Goal: Answer question/provide support

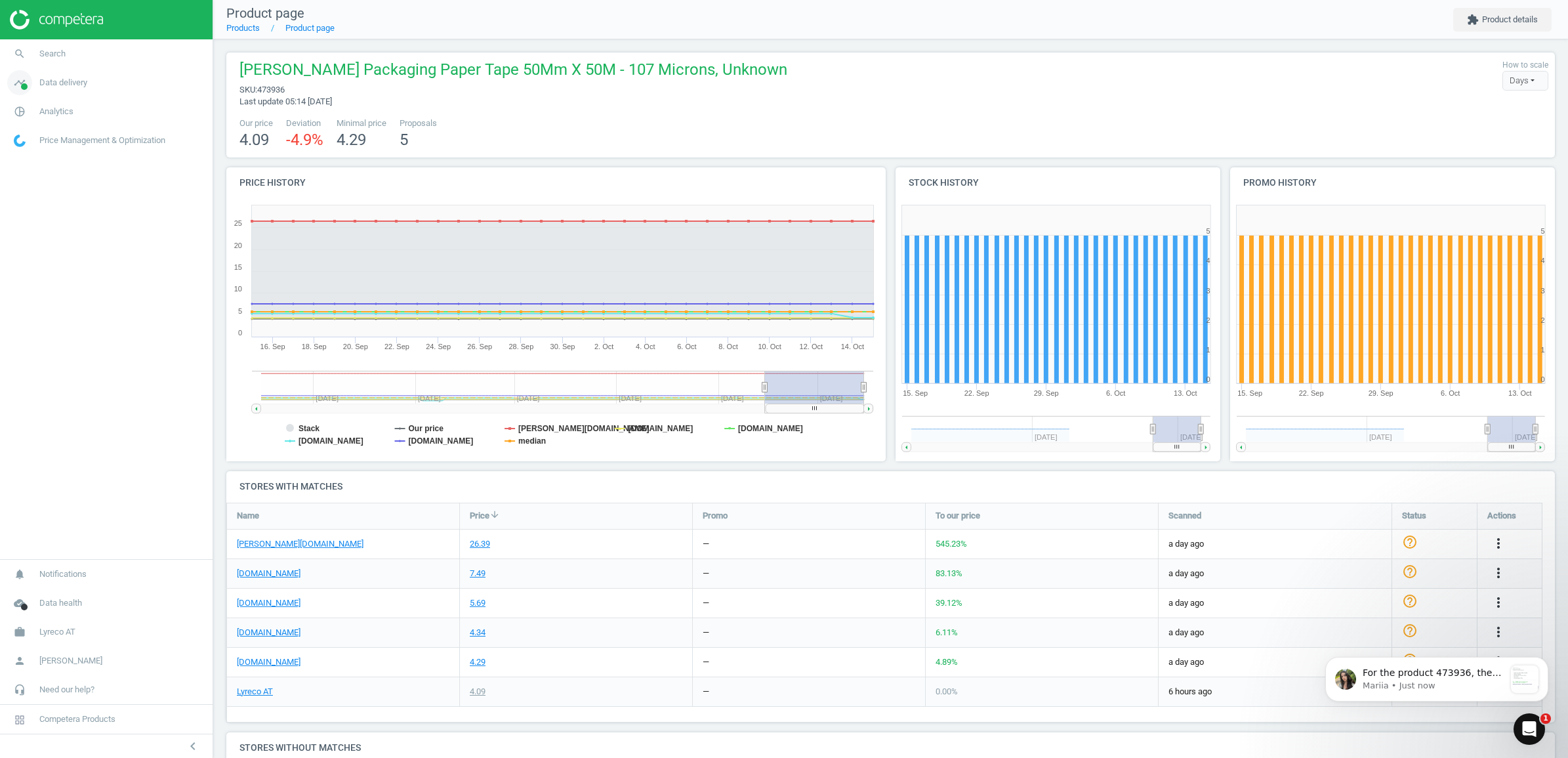
scroll to position [565, 0]
click at [1542, 727] on div "Open Intercom Messenger" at bounding box center [1527, 727] width 43 height 43
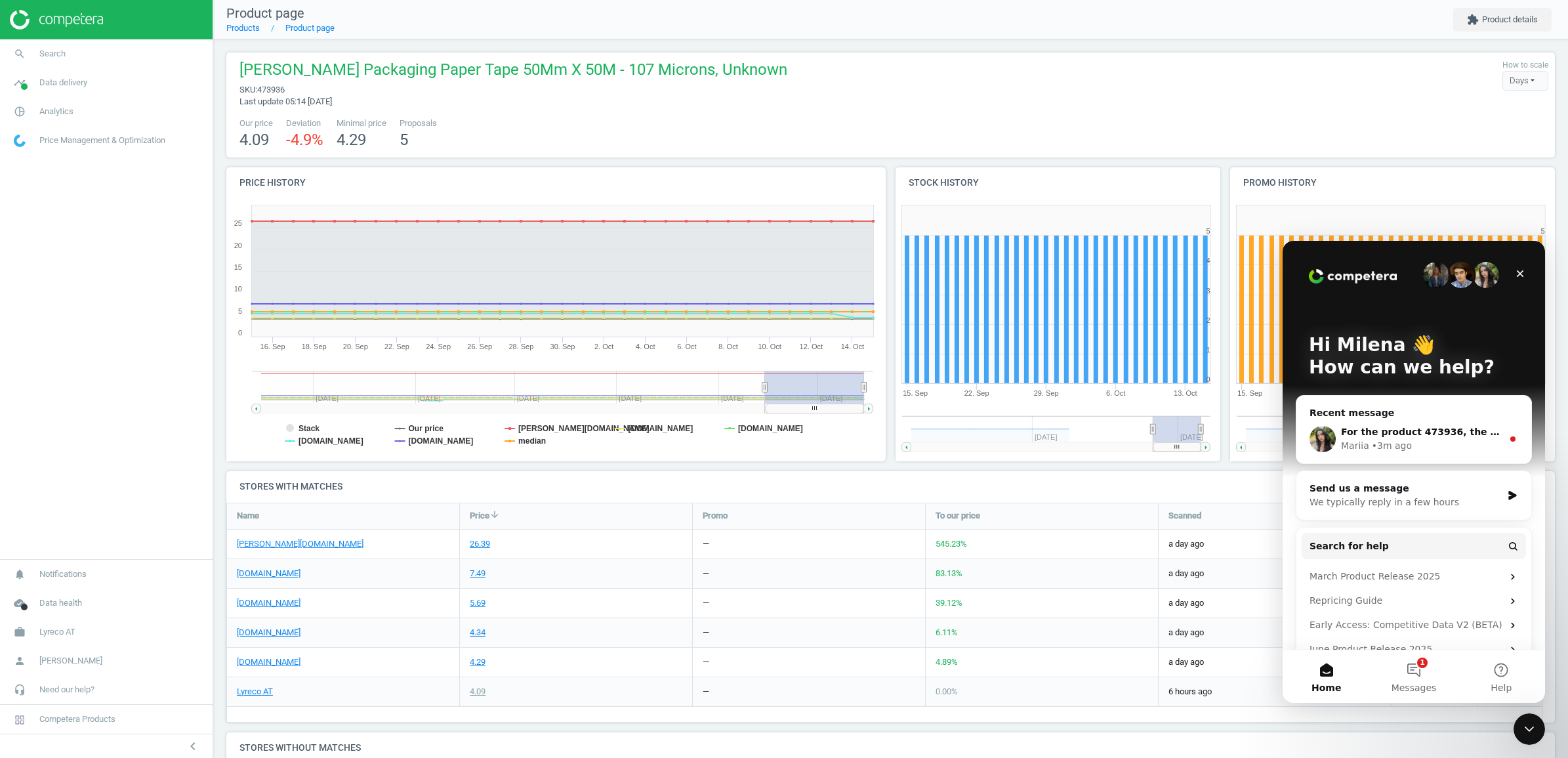
click at [1393, 442] on div "• 3m ago" at bounding box center [1391, 446] width 40 height 14
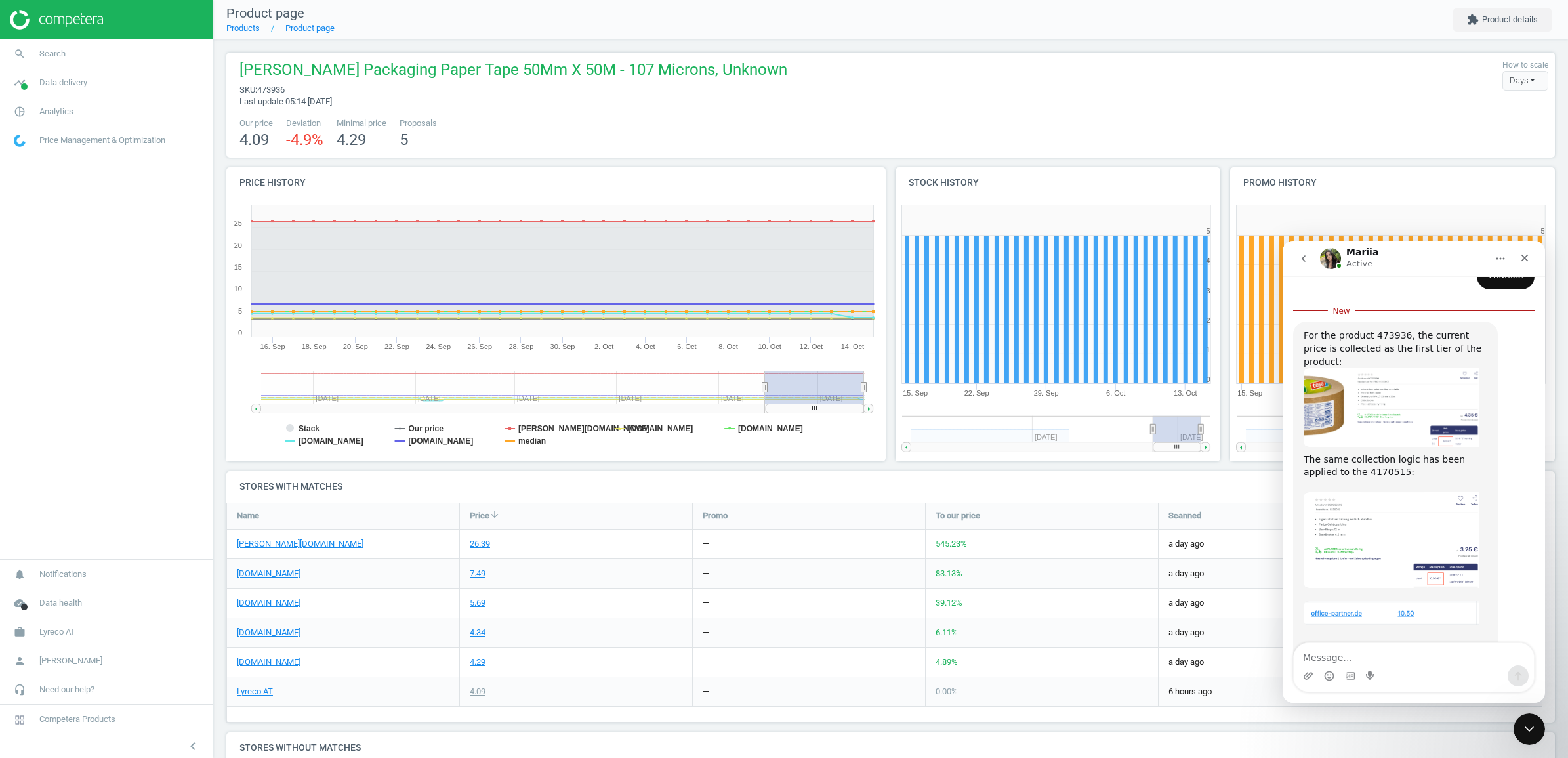
scroll to position [535, 0]
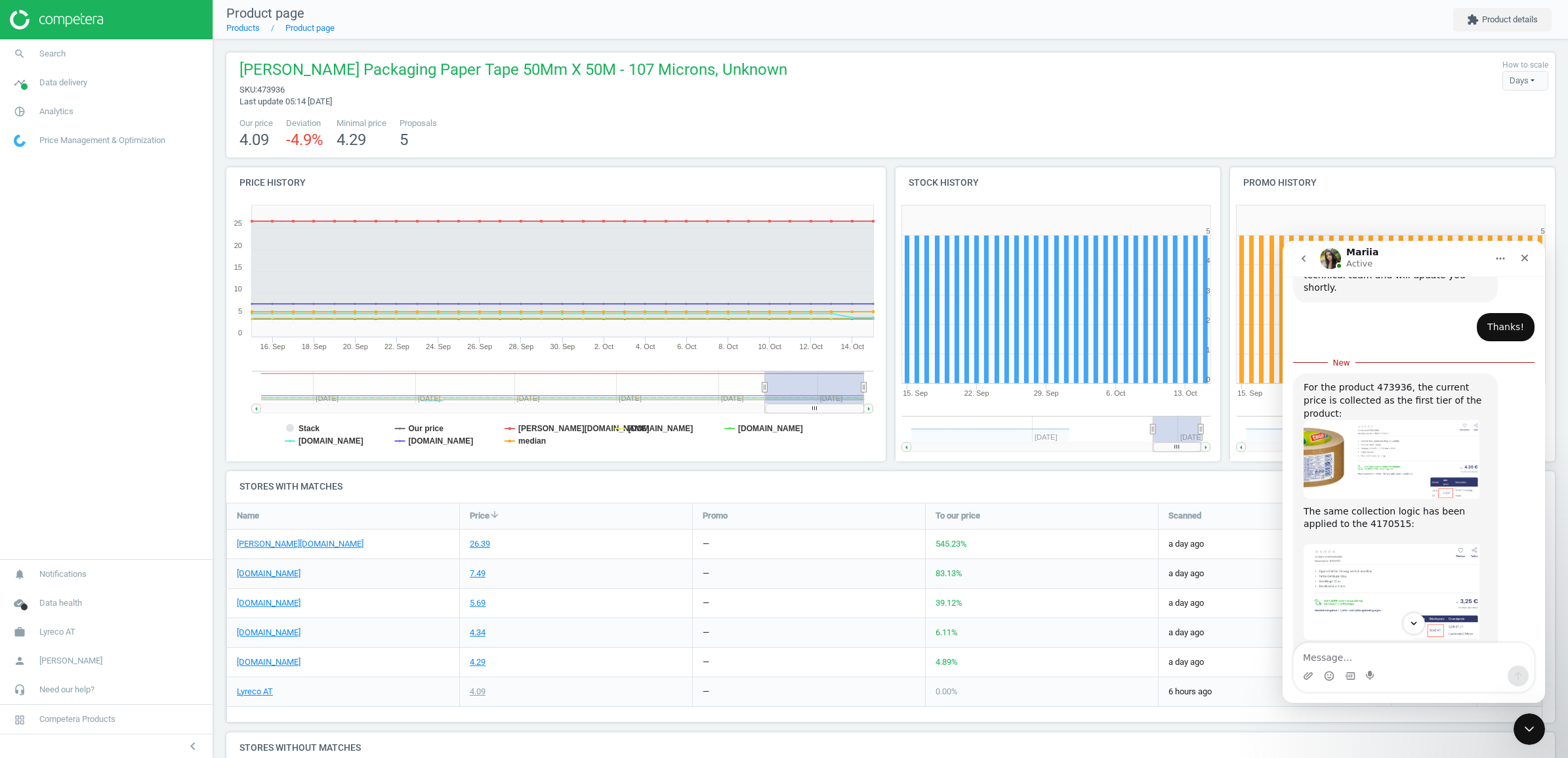
click at [1371, 420] on img "Mariia says…" at bounding box center [1391, 459] width 176 height 79
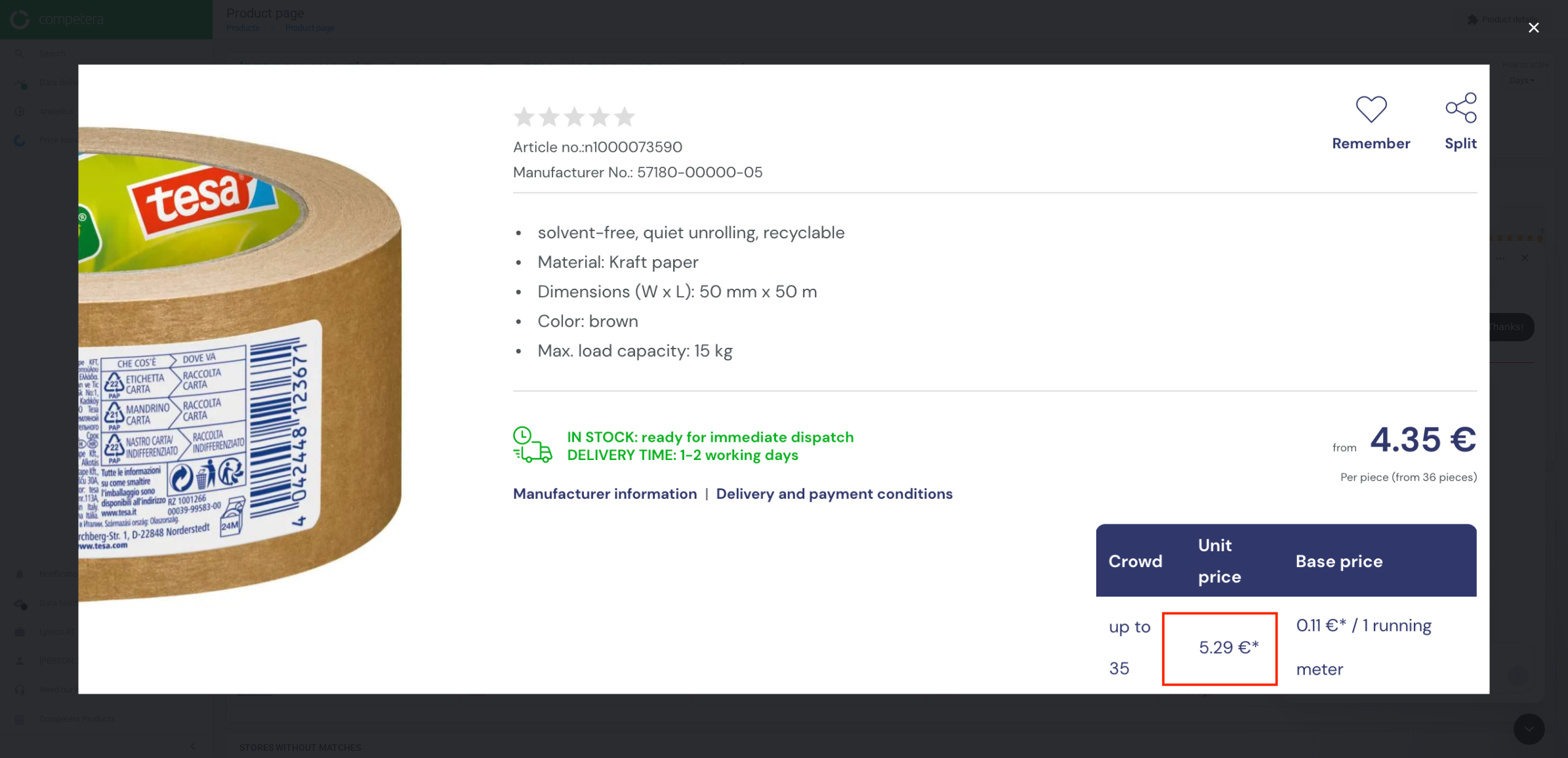
click at [1503, 446] on div "Intercom messenger" at bounding box center [784, 379] width 1568 height 758
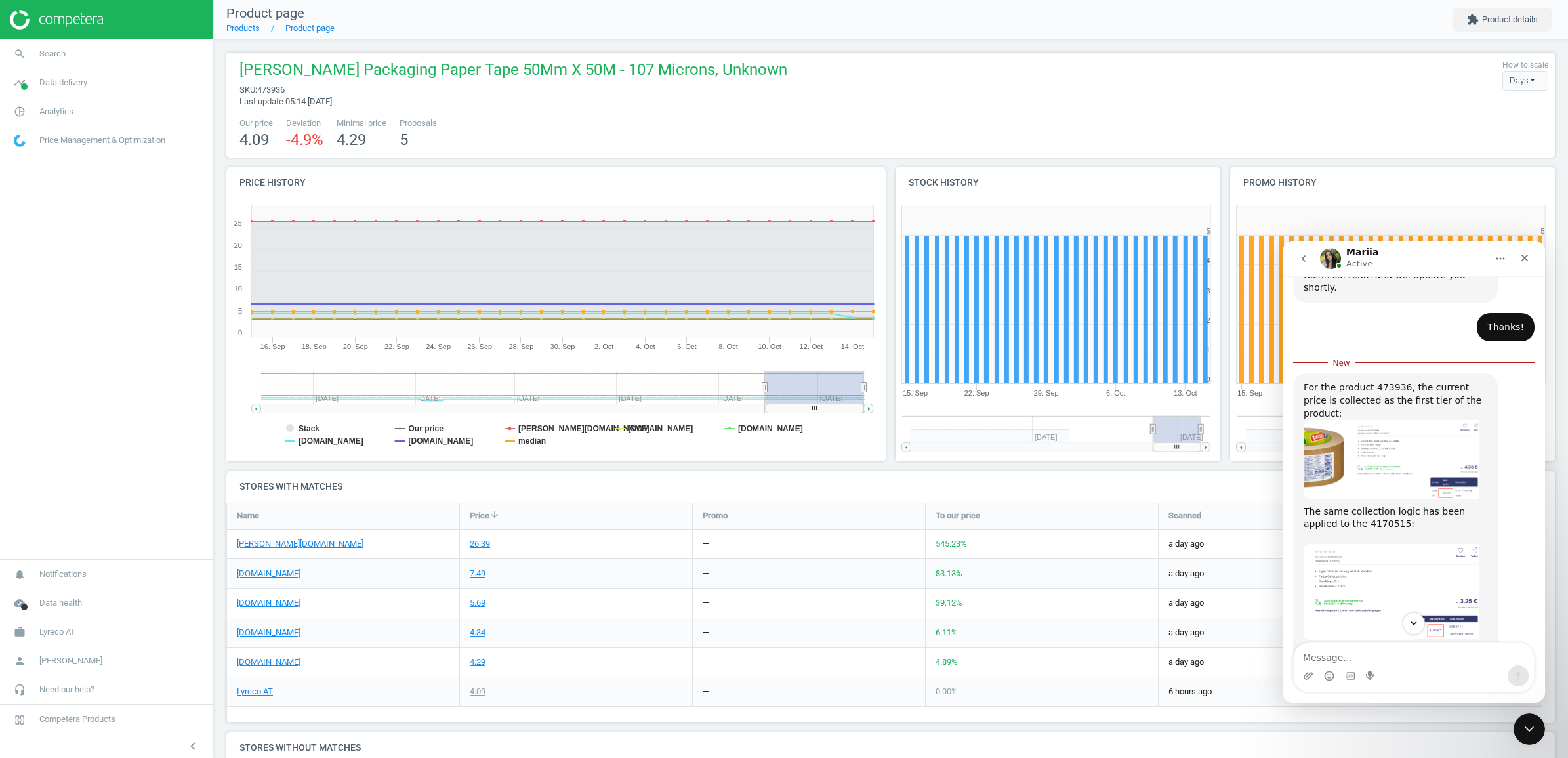
click at [1345, 505] on div "The same collection logic has been applied to the 4170515: ​" at bounding box center [1395, 524] width 184 height 39
drag, startPoint x: 1345, startPoint y: 448, endPoint x: 1376, endPoint y: 313, distance: 138.5
click at [1376, 373] on div "For the product 473936, the current price is collected as the first tier of the…" at bounding box center [1395, 564] width 205 height 382
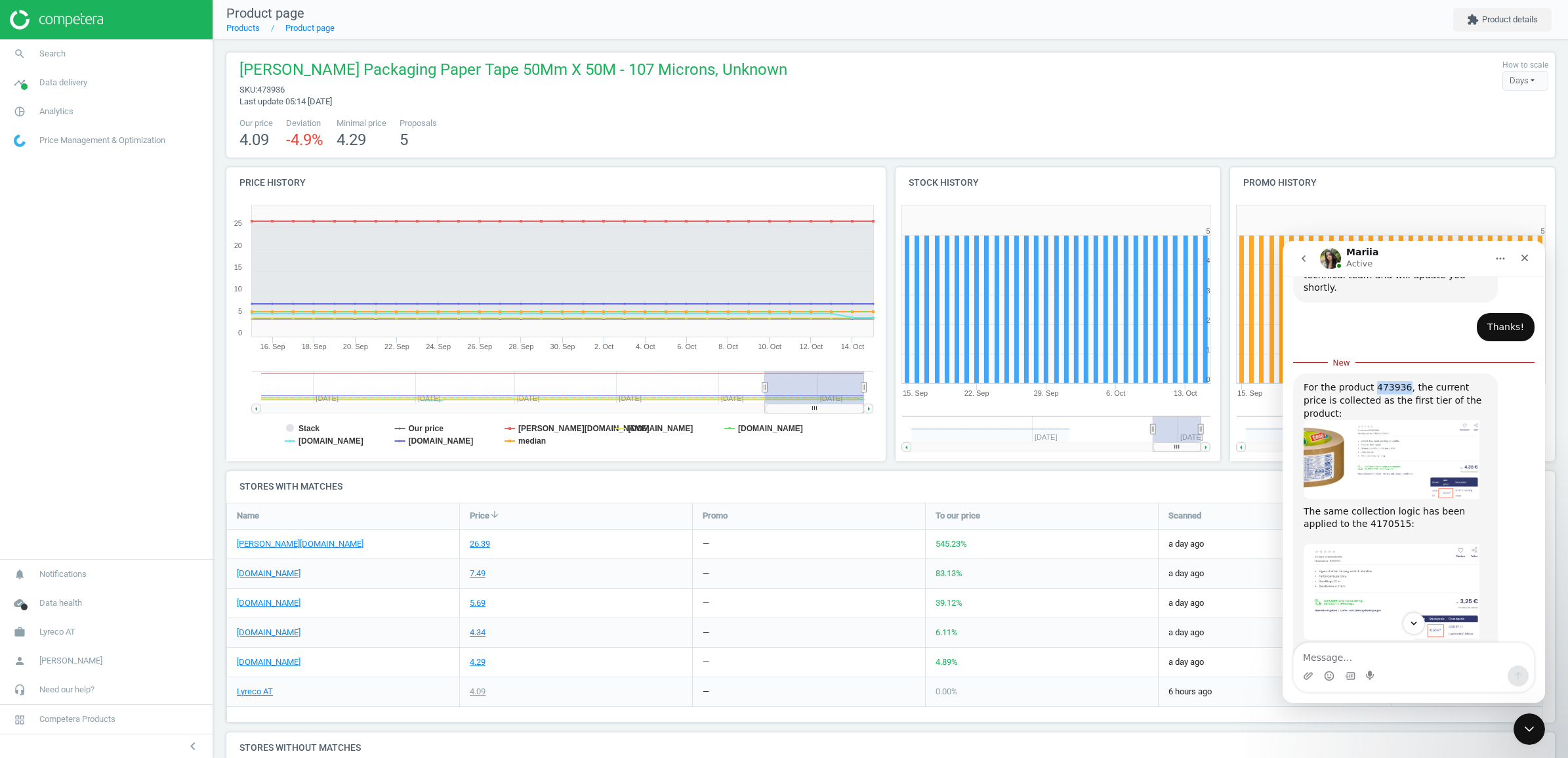
copy div "473936"
click at [67, 47] on link "search Search" at bounding box center [106, 53] width 213 height 29
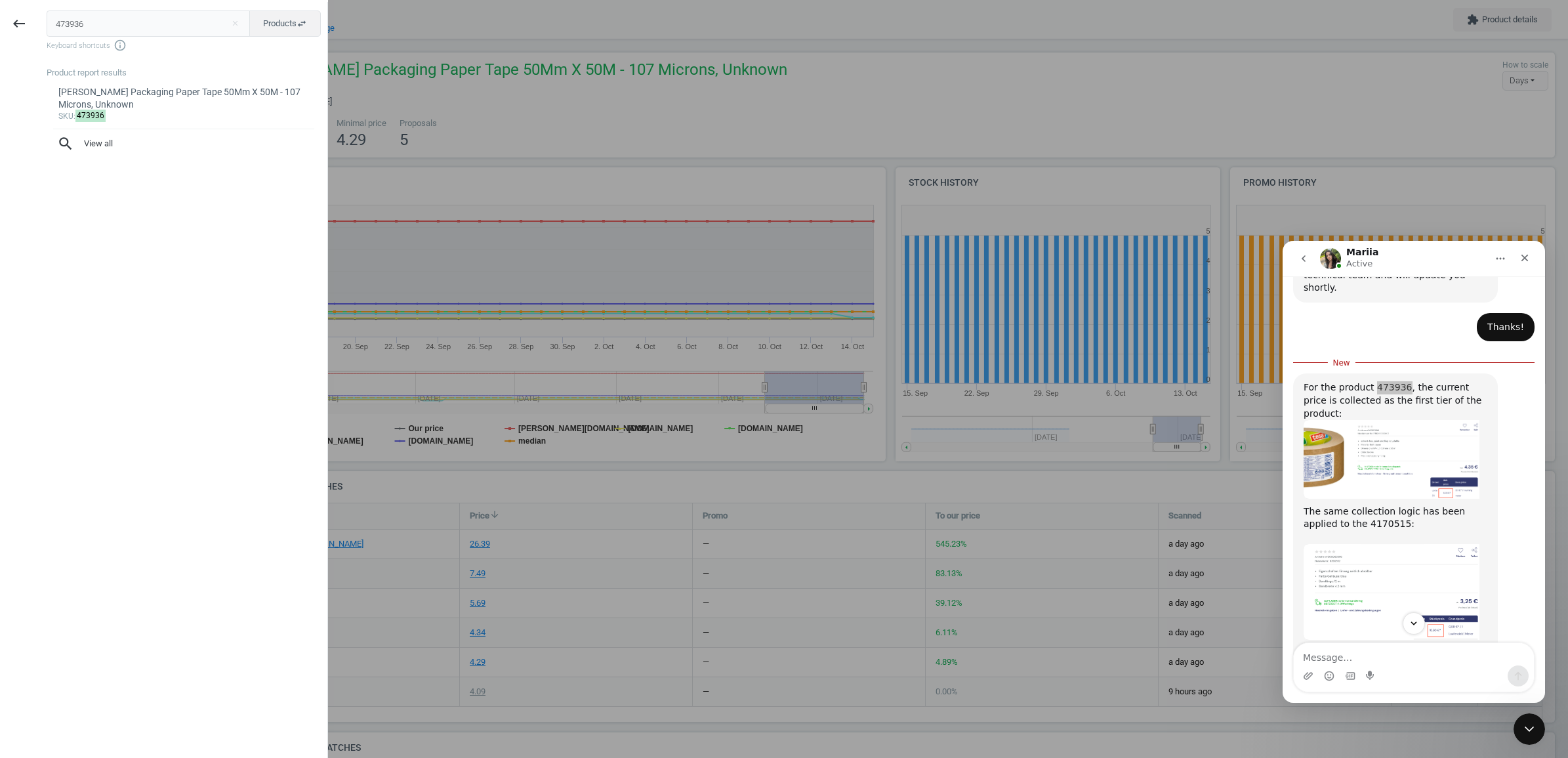
drag, startPoint x: 99, startPoint y: 28, endPoint x: -13, endPoint y: 30, distance: 112.0
click at [0, 30] on html "Group 2 Created with Sketch. ic/cloud_download/grey600 Created with Sketch. gra…" at bounding box center [784, 379] width 1568 height 758
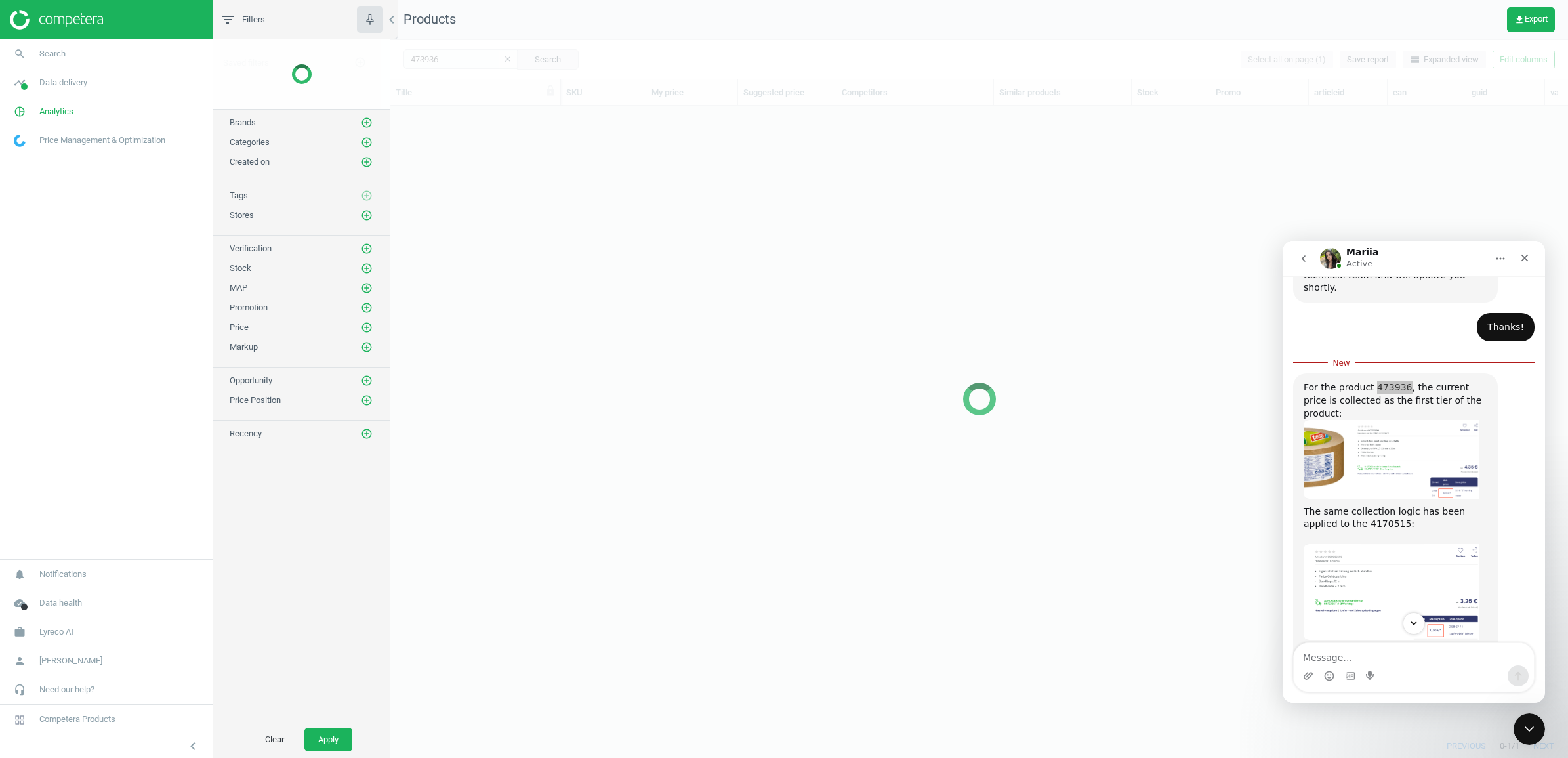
scroll to position [602, 1165]
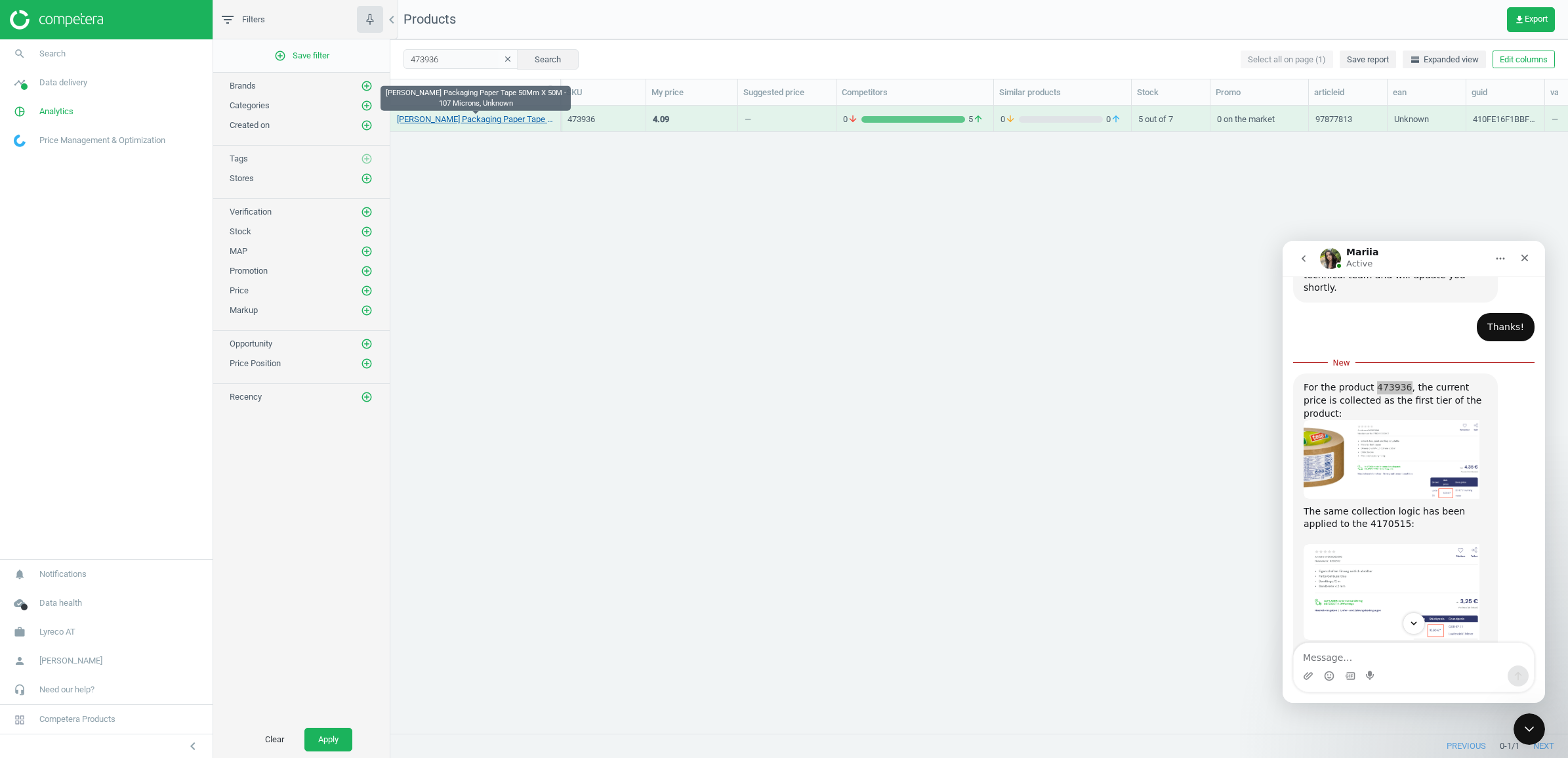
click at [458, 125] on link "[PERSON_NAME] Packaging Paper Tape 50Mm X 50M - 107 Microns, Unknown" at bounding box center [475, 119] width 157 height 12
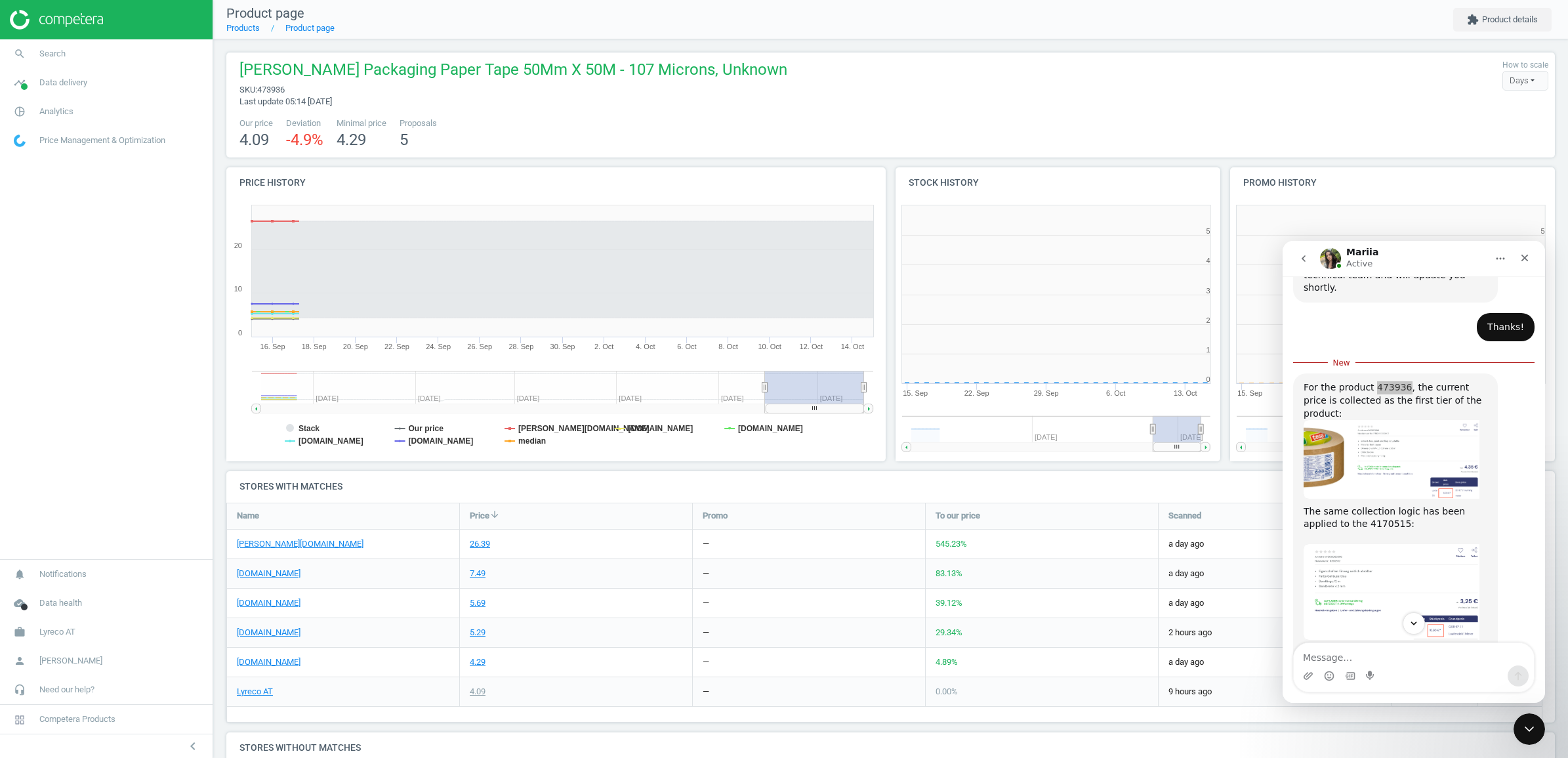
scroll to position [287, 348]
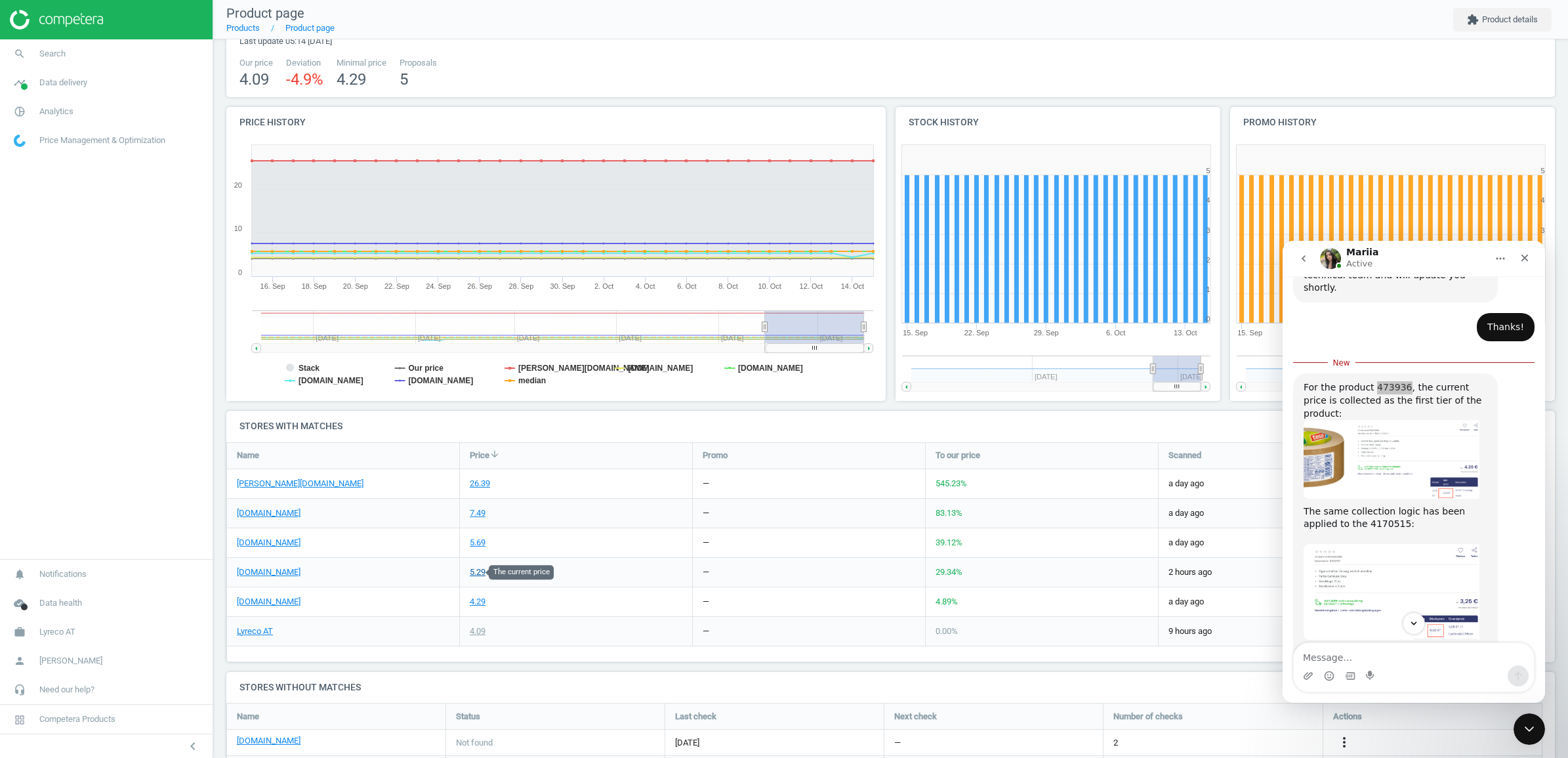
click at [472, 575] on div "5.29" at bounding box center [477, 572] width 16 height 12
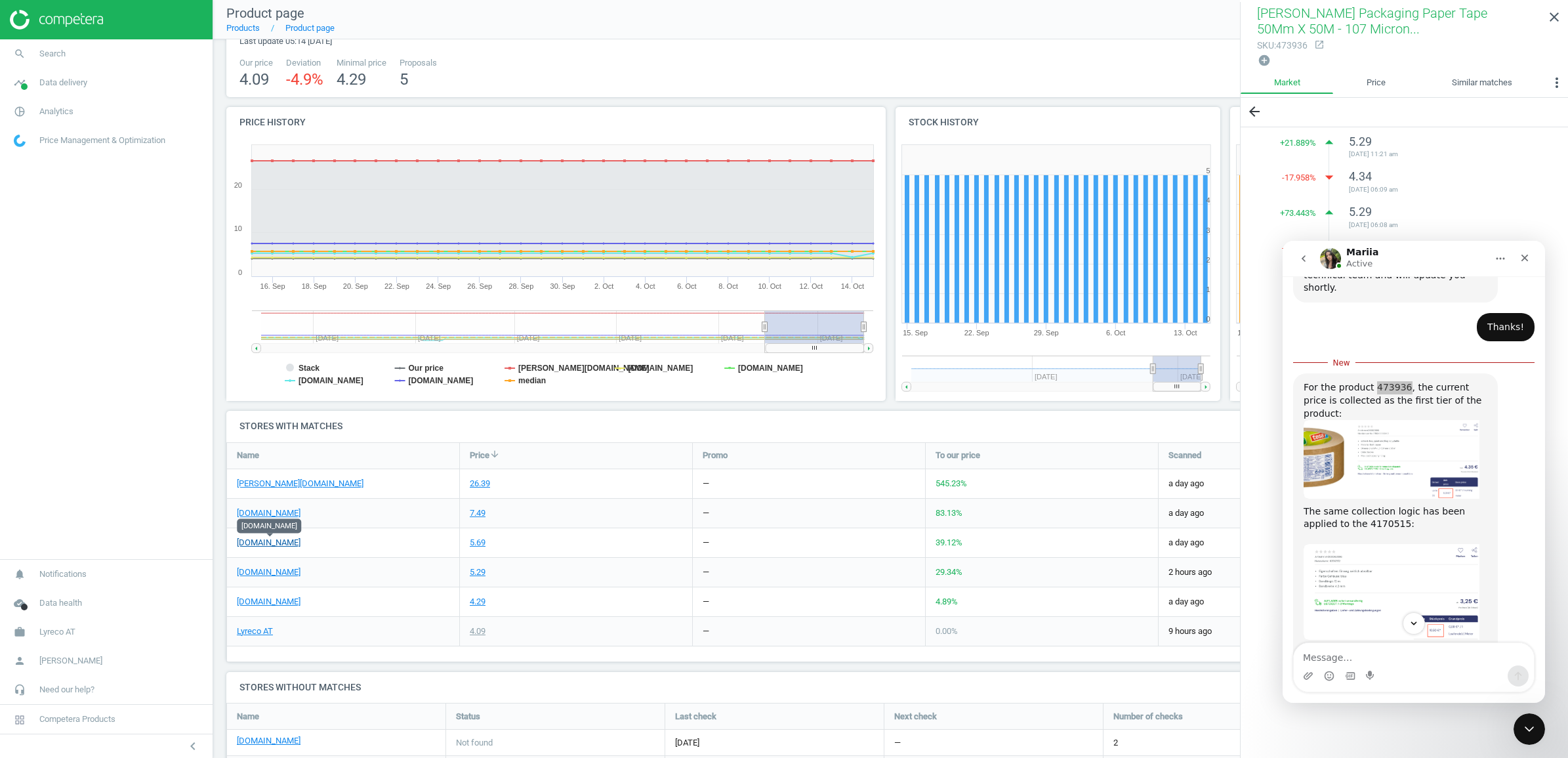
click at [274, 538] on link "[DOMAIN_NAME]" at bounding box center [269, 542] width 64 height 12
click at [268, 572] on link "[DOMAIN_NAME]" at bounding box center [269, 572] width 64 height 12
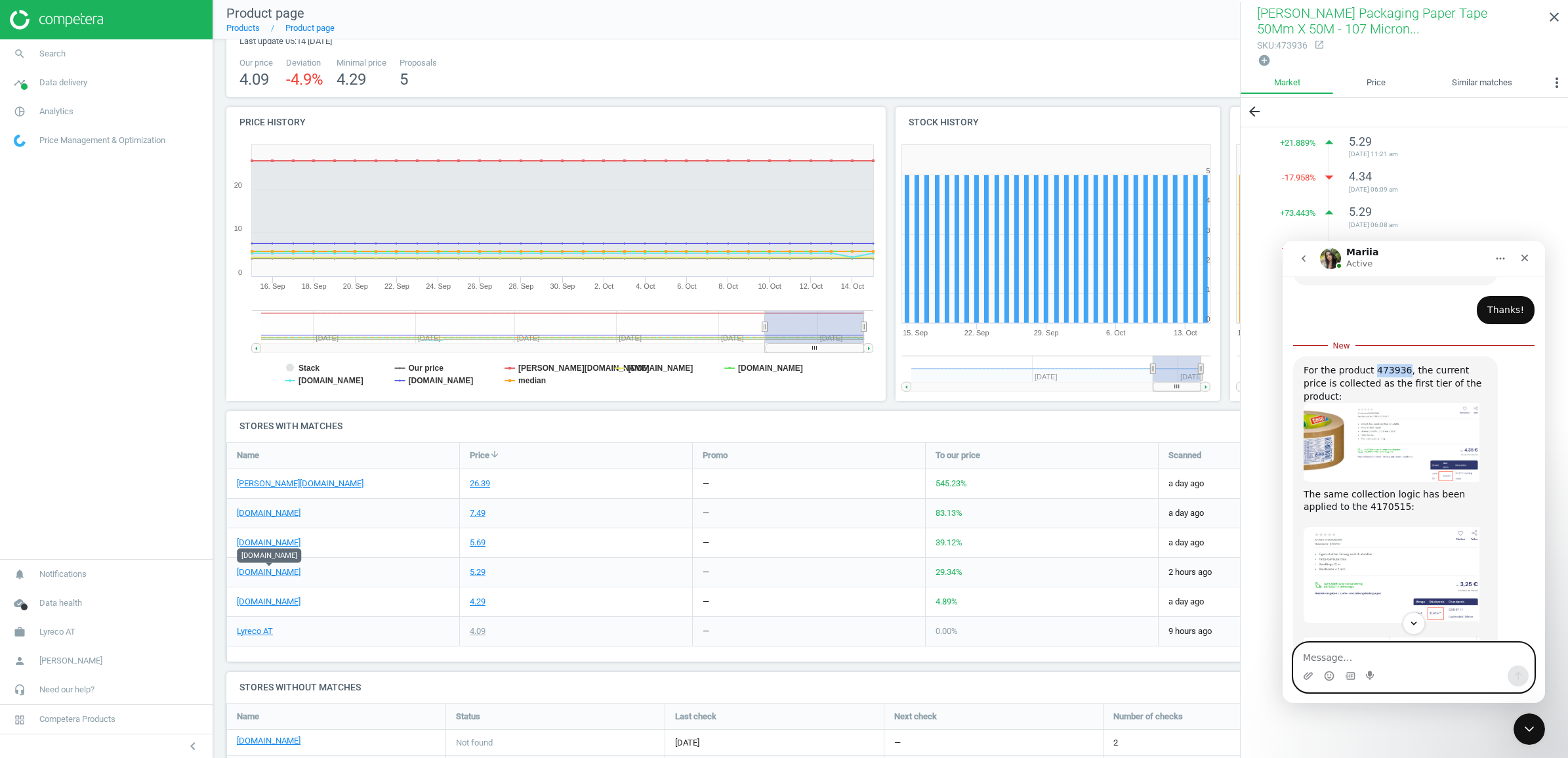
click at [1347, 657] on textarea "Message…" at bounding box center [1414, 654] width 240 height 22
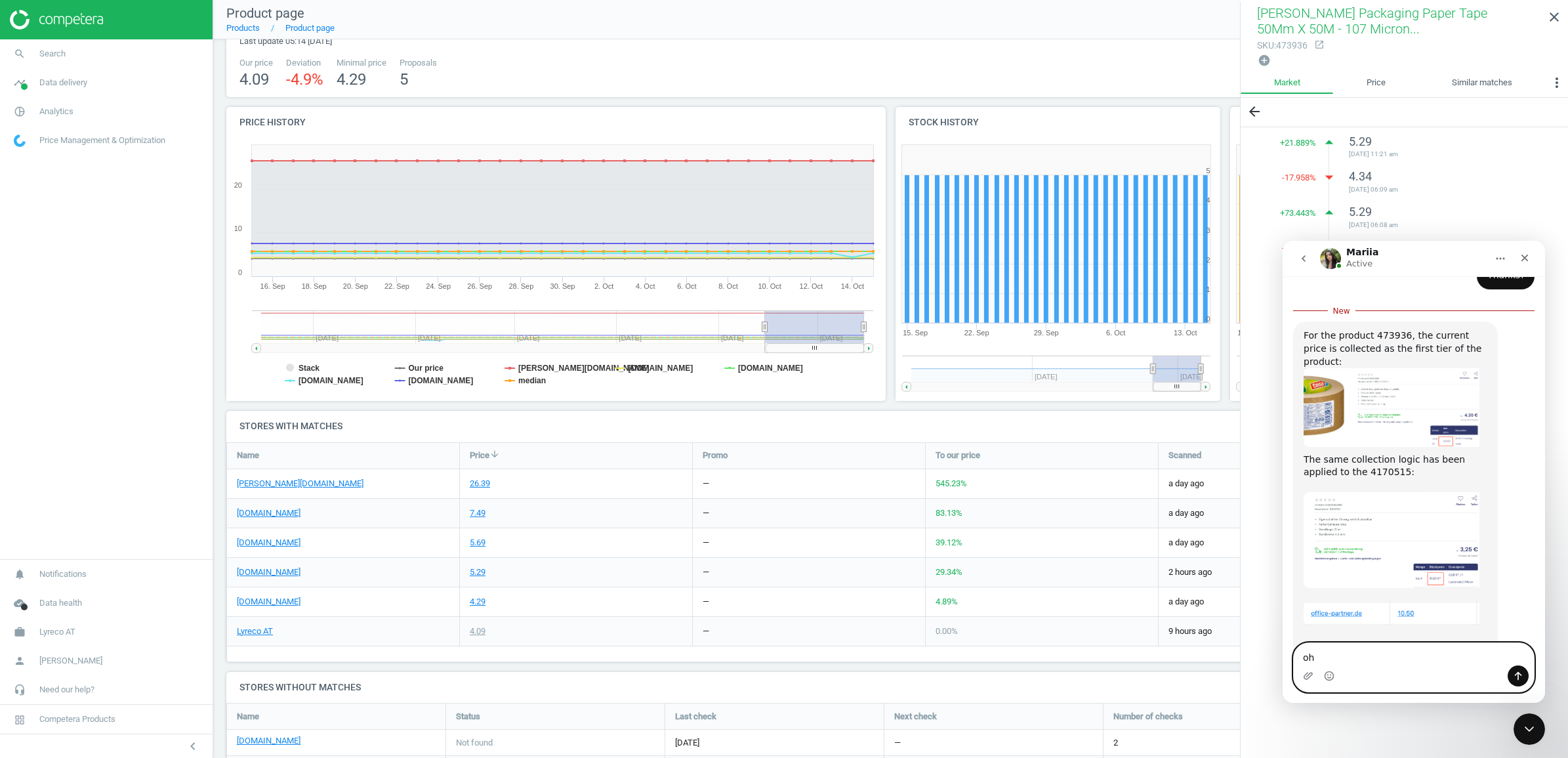
type textarea "o"
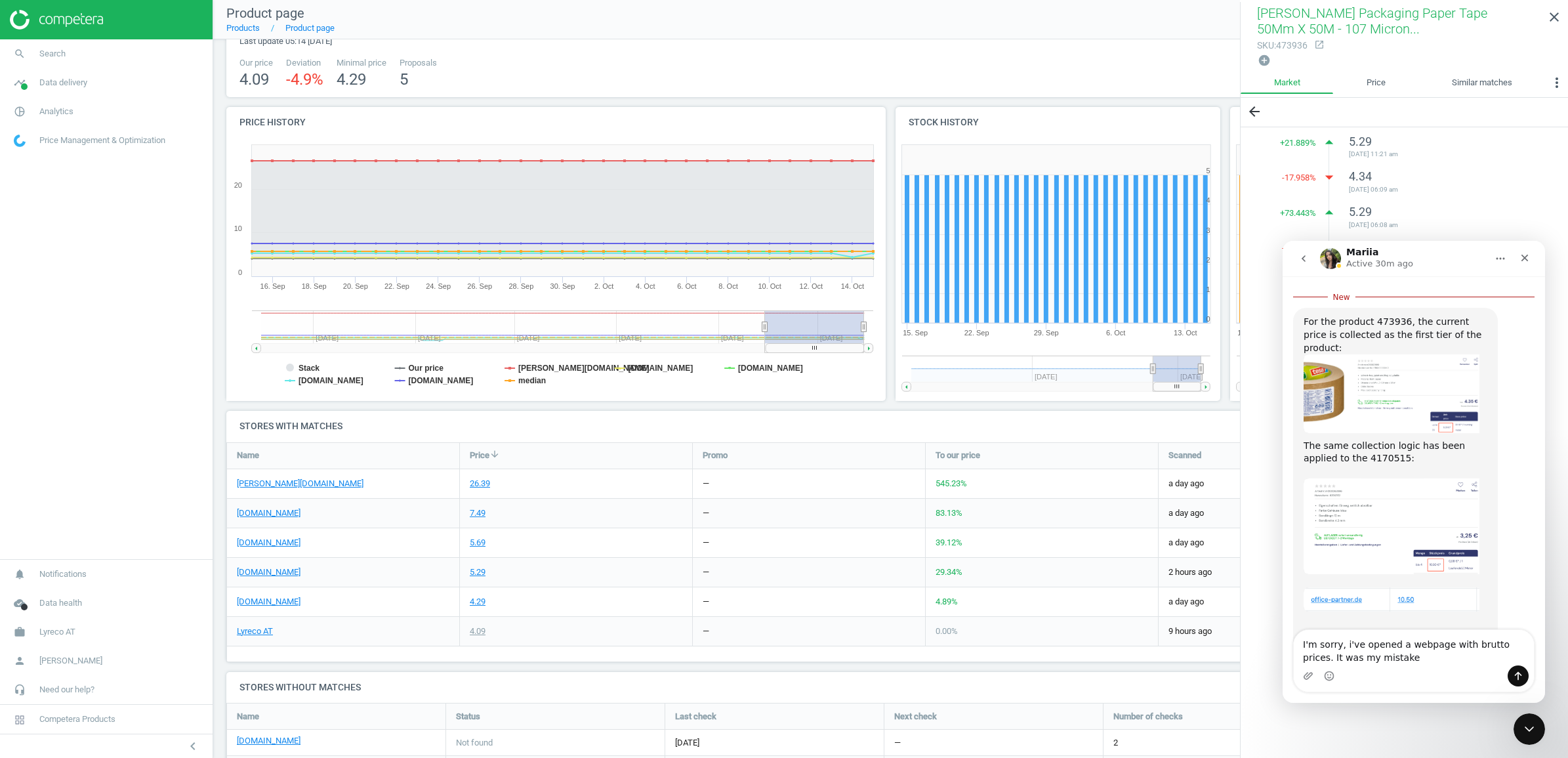
scroll to position [600, 0]
click at [1405, 656] on textarea "I'm sorry, i've opened a webpage with brutto prices. It was my mistake" at bounding box center [1414, 647] width 240 height 36
click at [1510, 642] on textarea "I'm sorry, i've opened a webpage with brutto prices. It was my mistake regardin…" at bounding box center [1414, 640] width 240 height 48
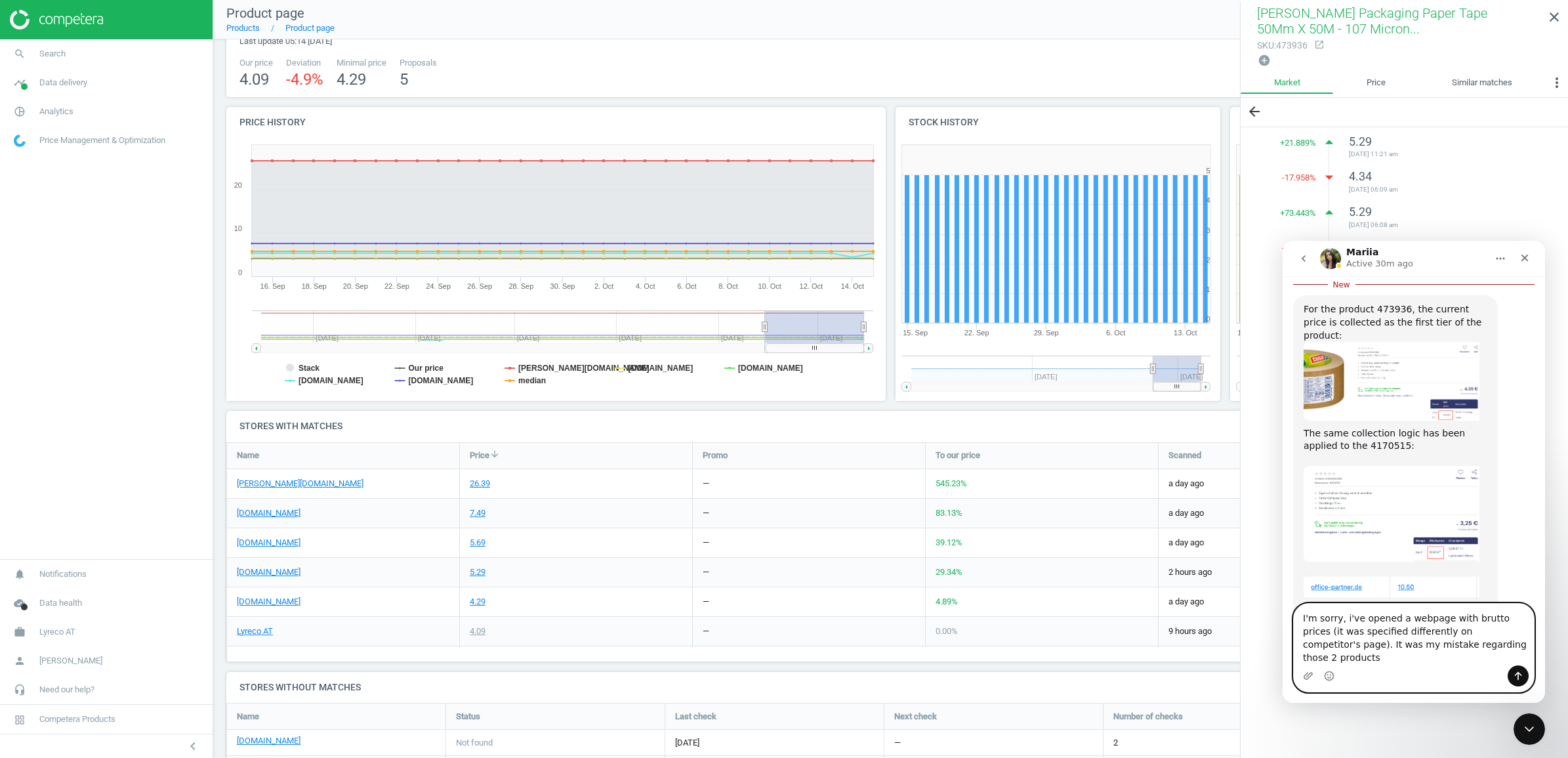
click at [1470, 662] on textarea "I'm sorry, i've opened a webpage with brutto prices (it was specified different…" at bounding box center [1414, 634] width 240 height 62
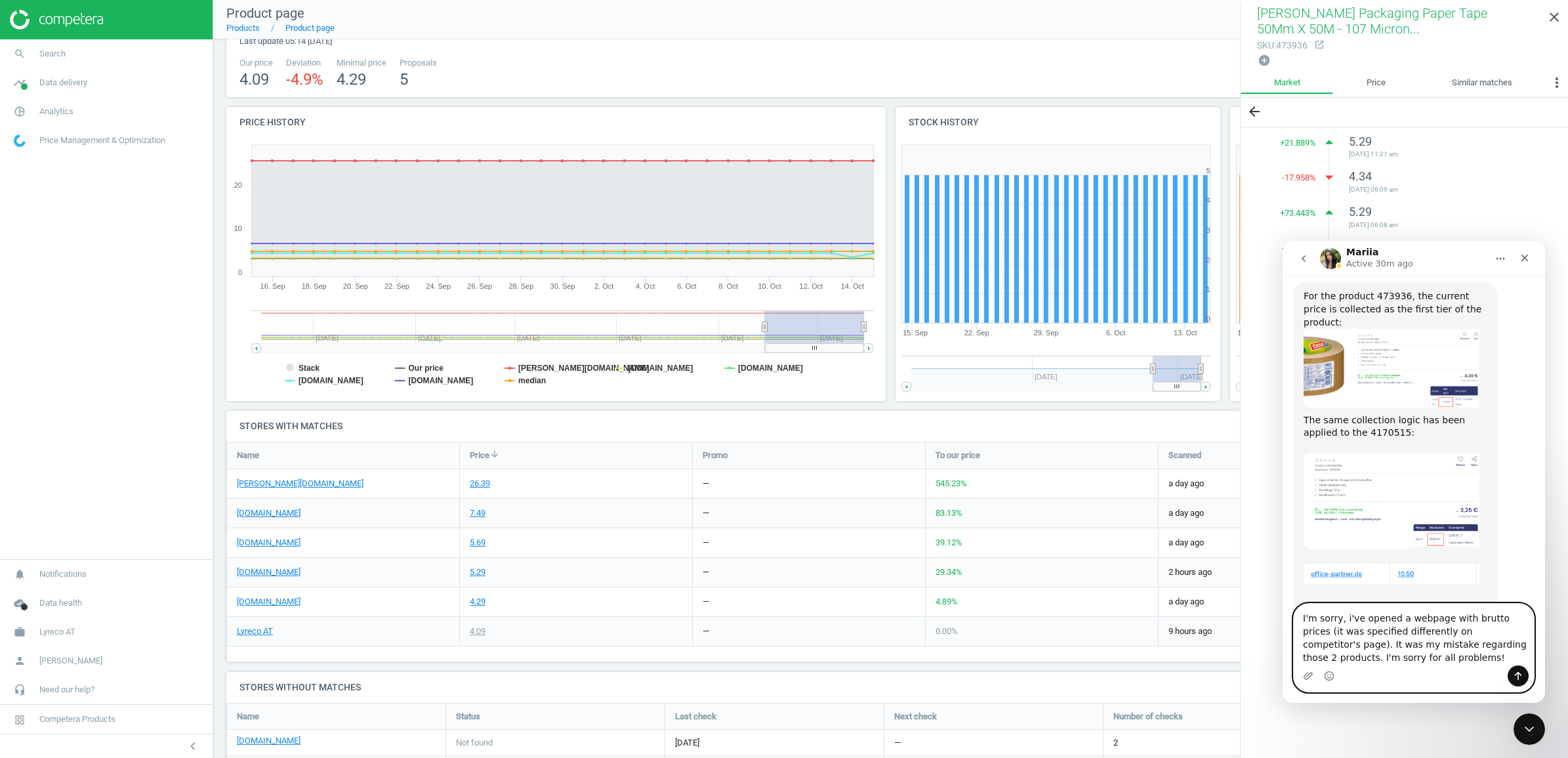
click at [1381, 659] on textarea "I'm sorry, i've opened a webpage with brutto prices (it was specified different…" at bounding box center [1414, 634] width 240 height 62
type textarea "I'm sorry, i've opened a webpage with brutto prices (it was specified different…"
click at [1522, 677] on icon "Send a message…" at bounding box center [1518, 676] width 10 height 10
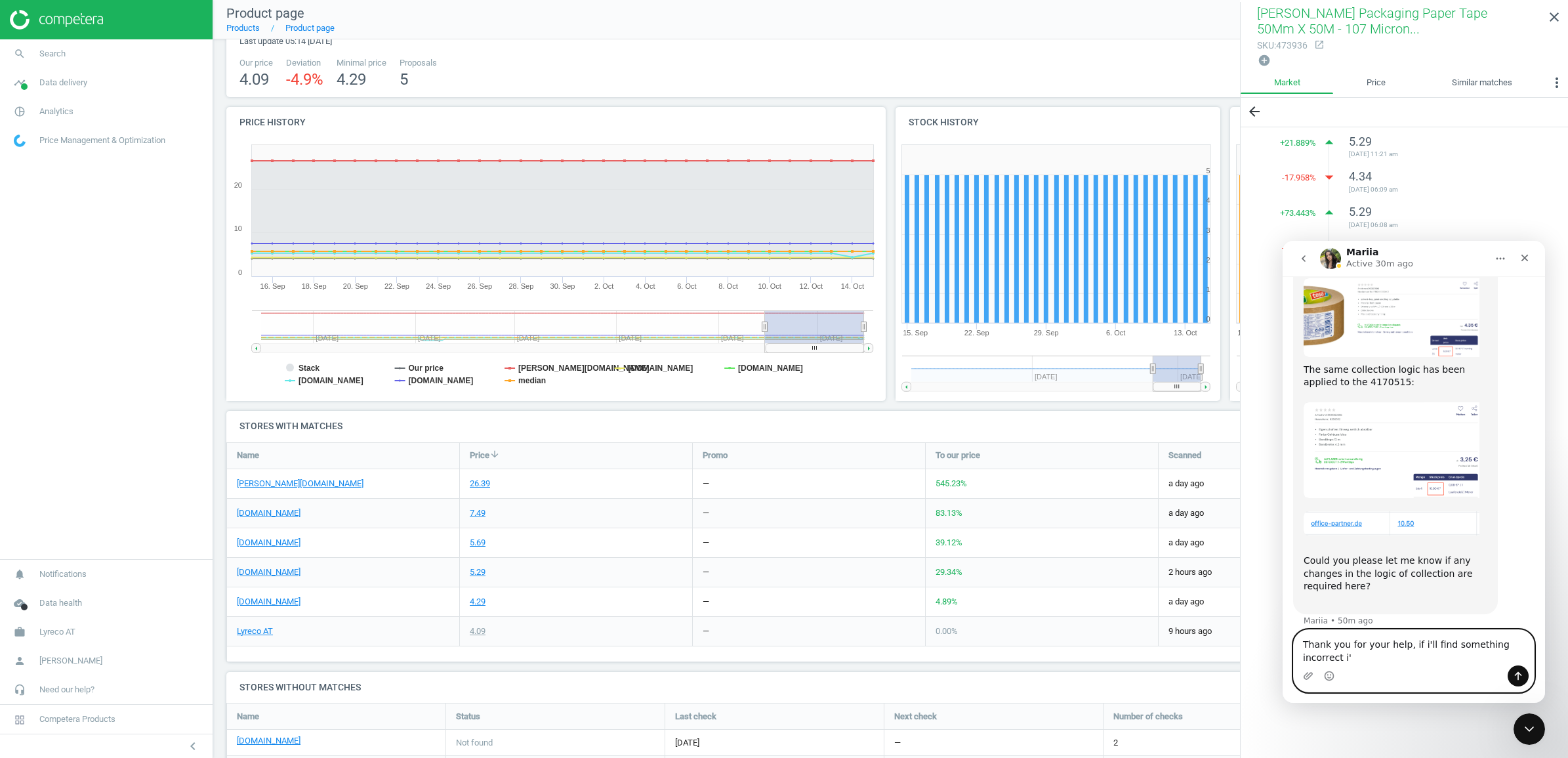
scroll to position [669, 0]
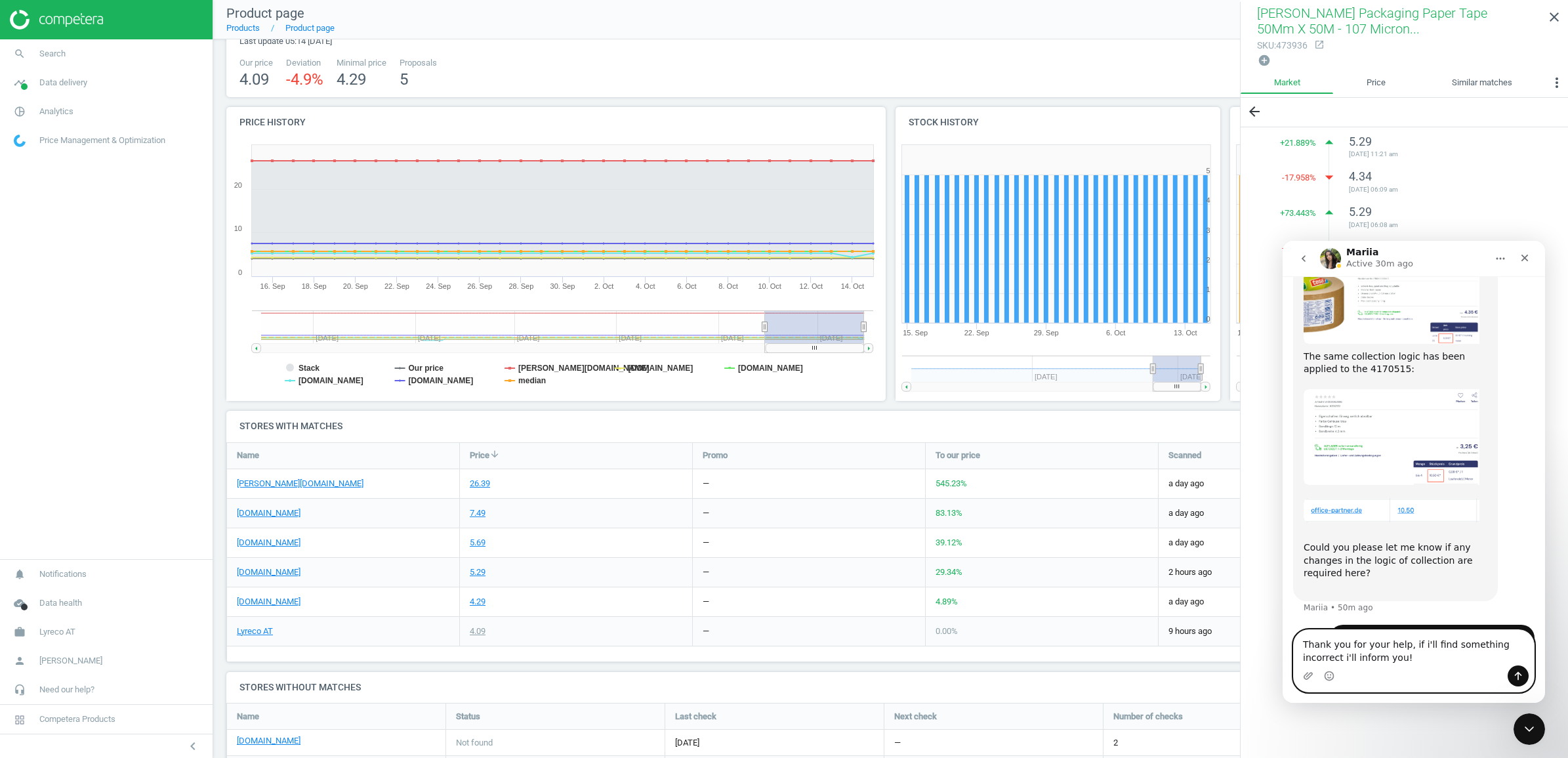
click at [1422, 644] on textarea "Thank you for your help, if i'll find something incorrect i'll inform you!" at bounding box center [1414, 647] width 240 height 36
click at [1523, 641] on textarea "Thank you for your help, if i' find something incorrect i'll inform you!" at bounding box center [1414, 647] width 240 height 36
click at [1398, 655] on textarea "Thank you for your help, if i' find something incorrect i'll inform you!" at bounding box center [1414, 647] width 240 height 36
click at [1417, 645] on textarea "Thank you for your help, if i' find something incorrect i'll inform you!" at bounding box center [1414, 647] width 240 height 36
type textarea "Thank you for your help, if i find something incorrect i'll inform you!"
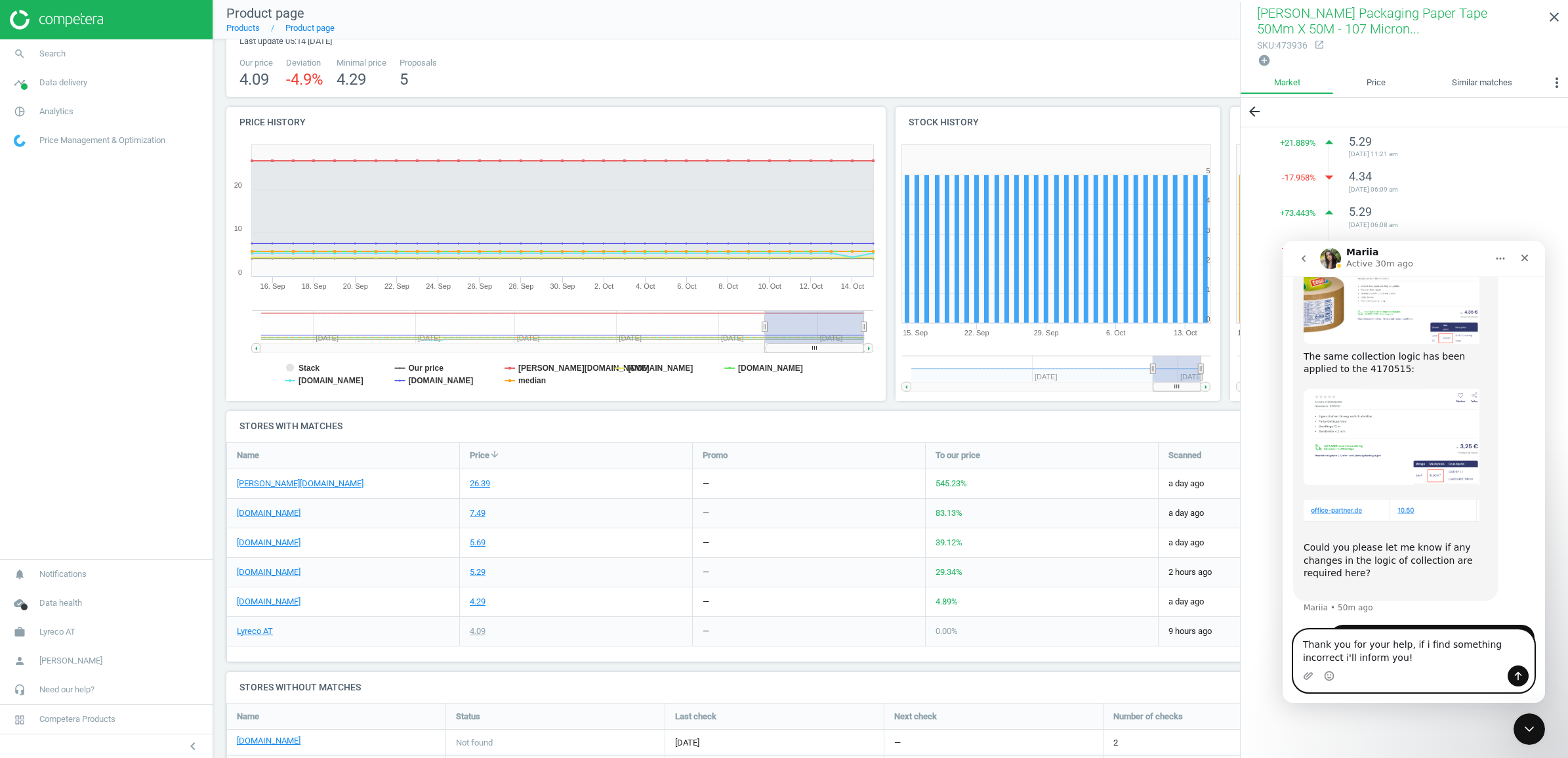
click at [1386, 650] on textarea "Thank you for your help, if i find something incorrect i'll inform you!" at bounding box center [1414, 647] width 240 height 36
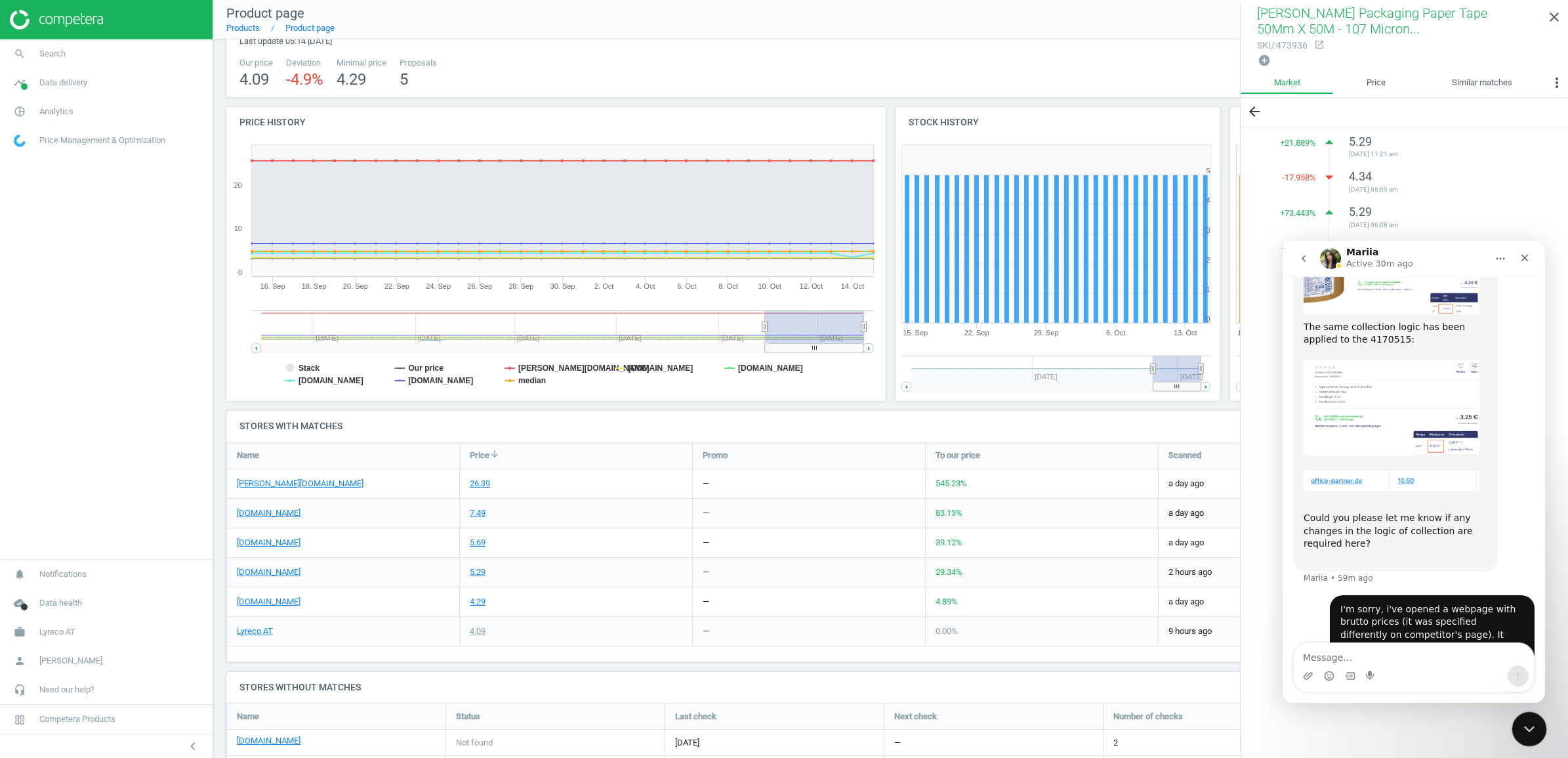
click at [1542, 725] on div "Close Intercom Messenger" at bounding box center [1527, 727] width 31 height 31
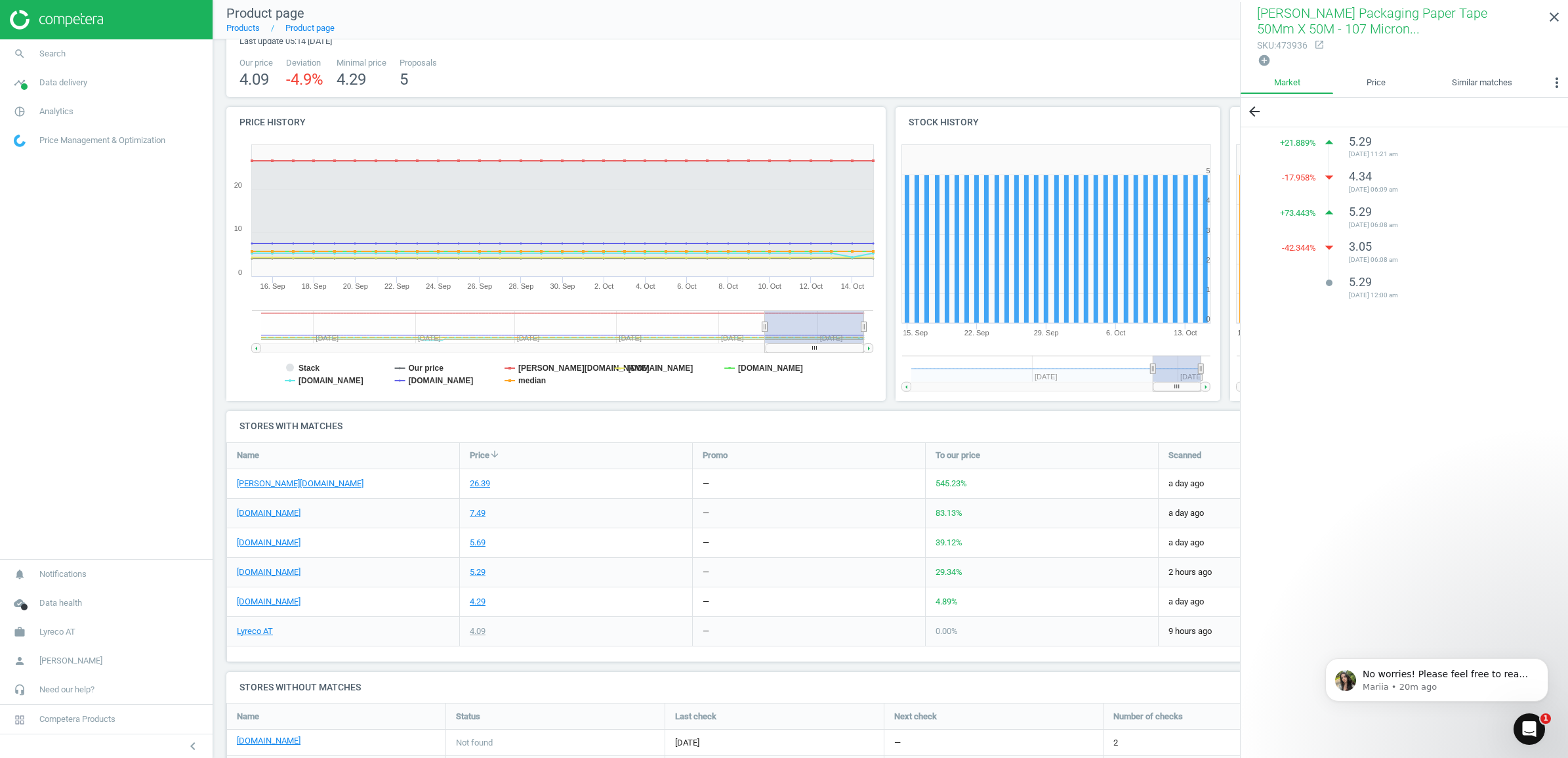
scroll to position [751, 0]
click at [60, 632] on span "Lyreco AT" at bounding box center [57, 632] width 36 height 12
click at [54, 591] on span "Switch campaign" at bounding box center [43, 593] width 59 height 10
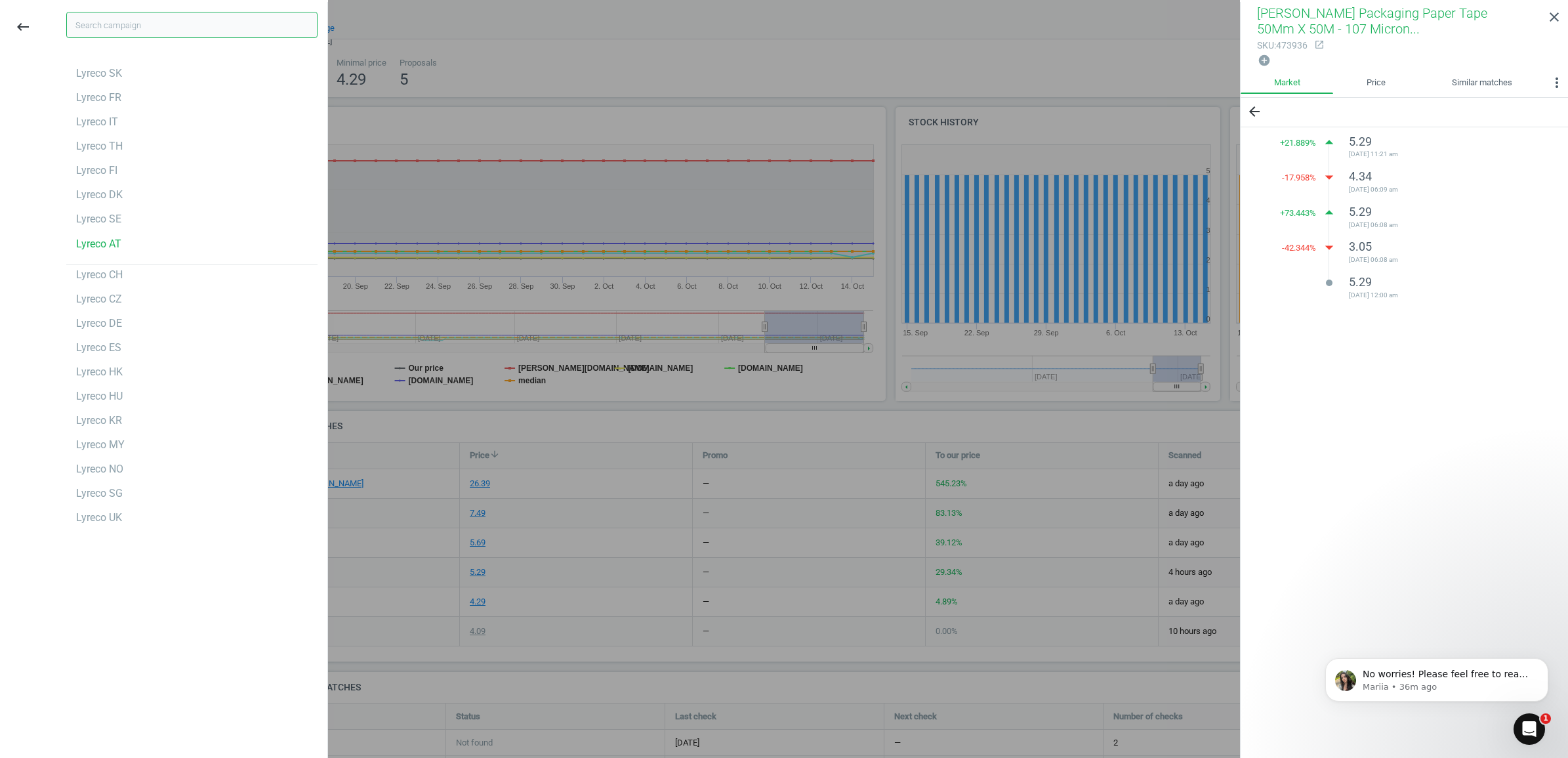
click at [194, 26] on input "text" at bounding box center [191, 24] width 251 height 26
type input "p"
click at [1530, 753] on div "arrow_back + 21.889 % arrow_drop_up 5.29 [DATE] 11:21 am -17.958 % arrow_drop_d…" at bounding box center [1403, 429] width 327 height 662
click at [1527, 740] on div "Open Intercom Messenger" at bounding box center [1527, 727] width 43 height 43
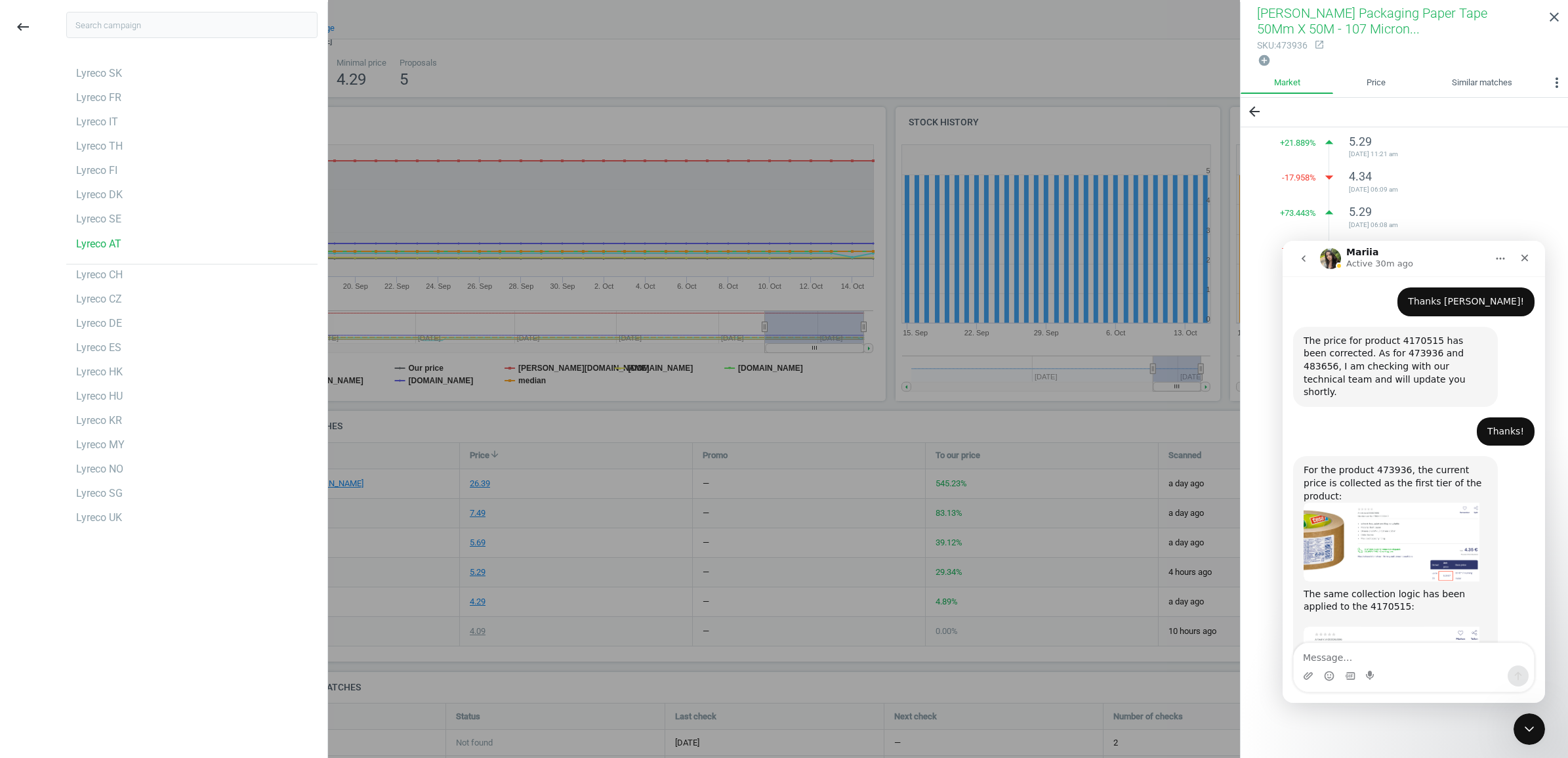
scroll to position [772, 0]
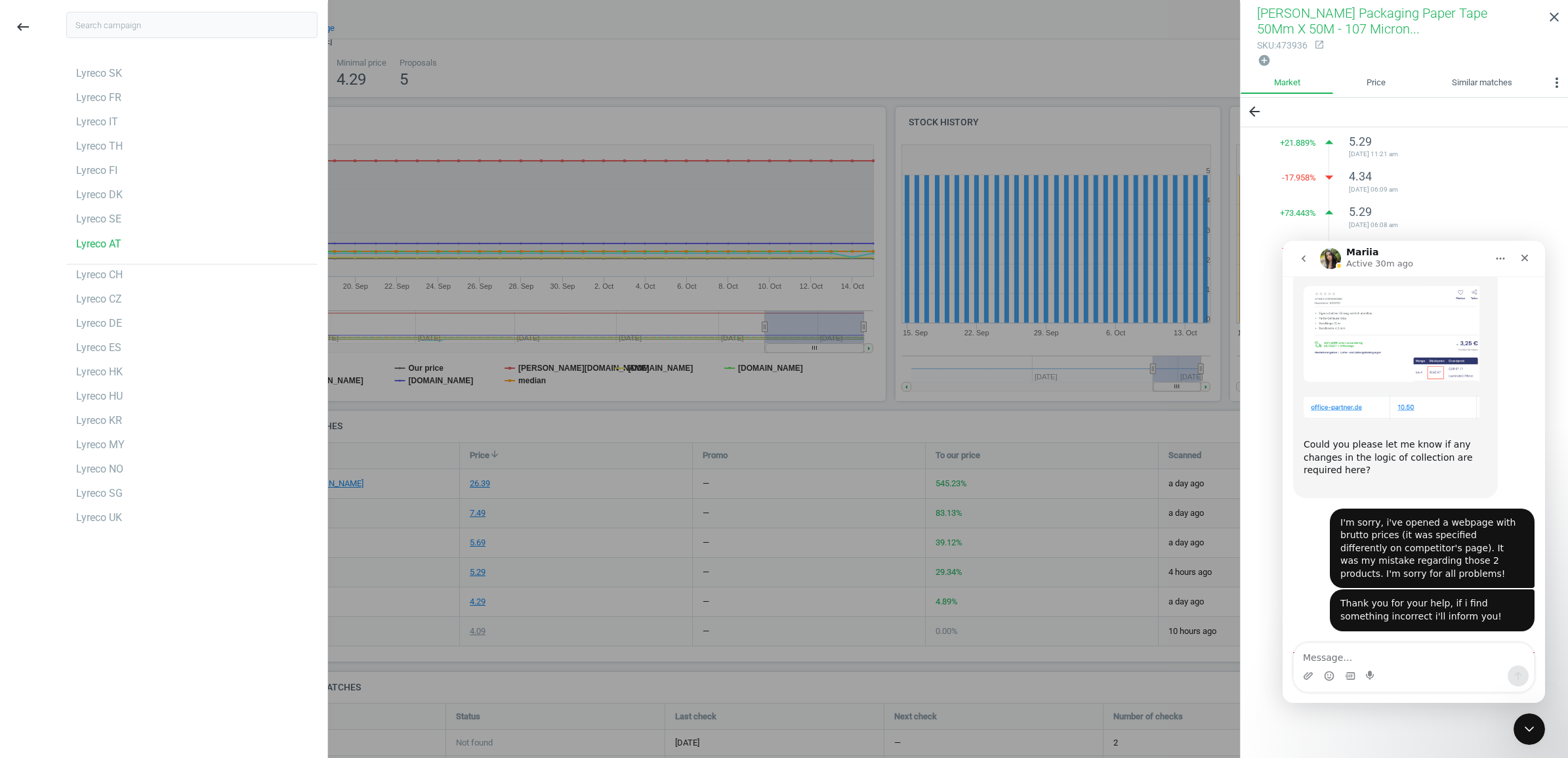
click at [1308, 255] on icon "go back" at bounding box center [1303, 258] width 10 height 10
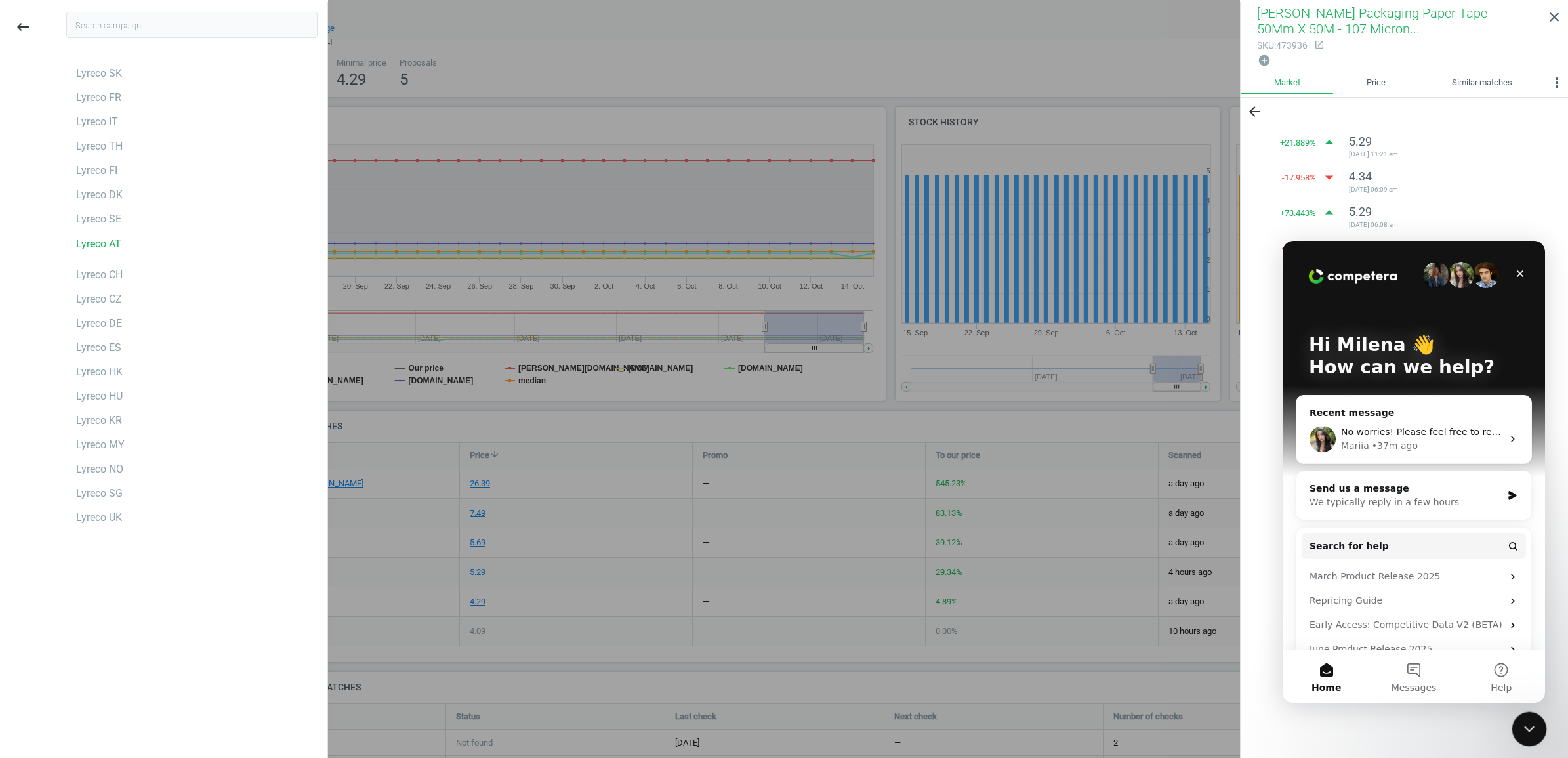
click at [1532, 717] on div "Close Intercom Messenger" at bounding box center [1527, 727] width 31 height 31
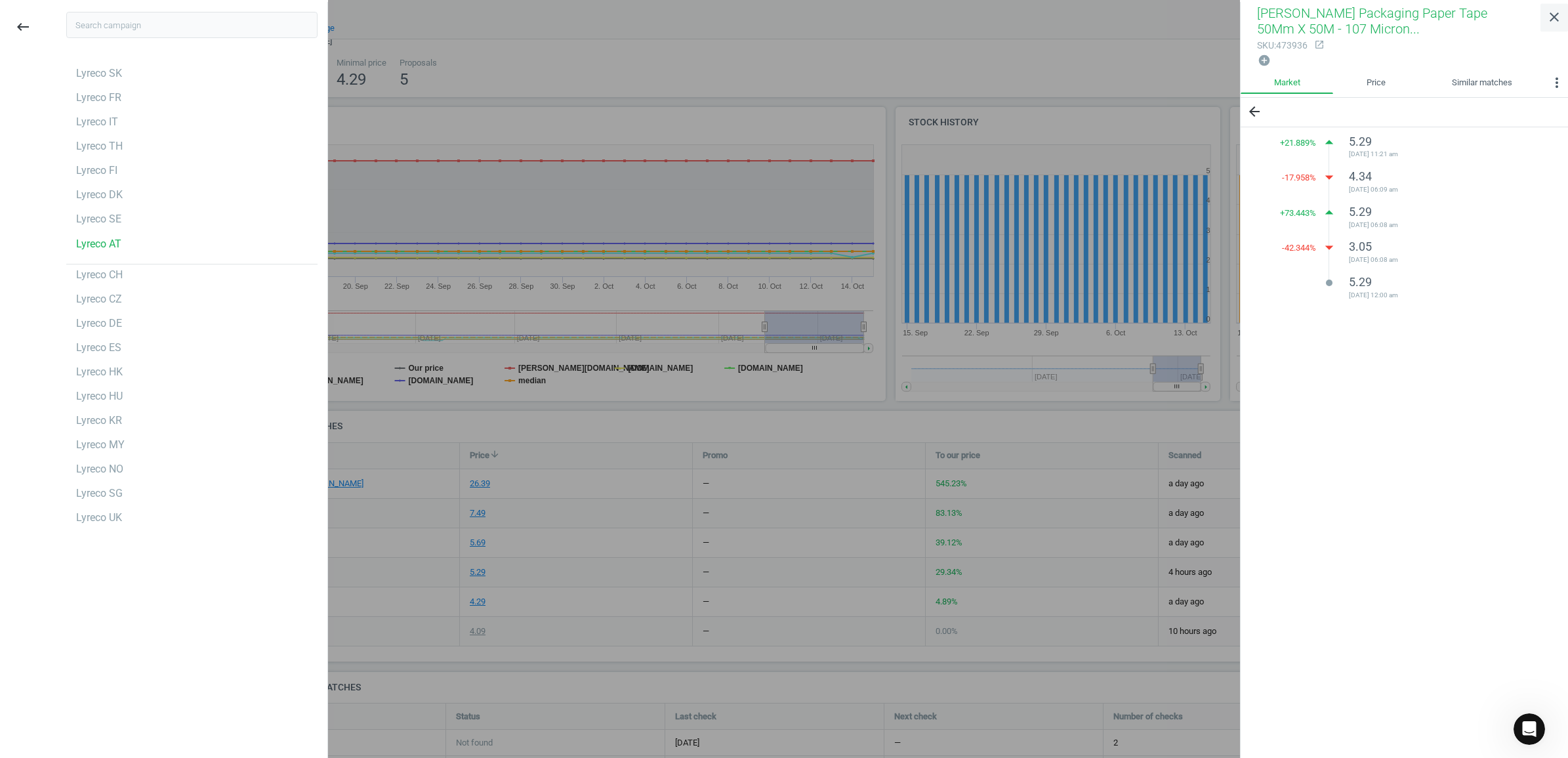
click at [1553, 13] on icon "close" at bounding box center [1554, 16] width 16 height 16
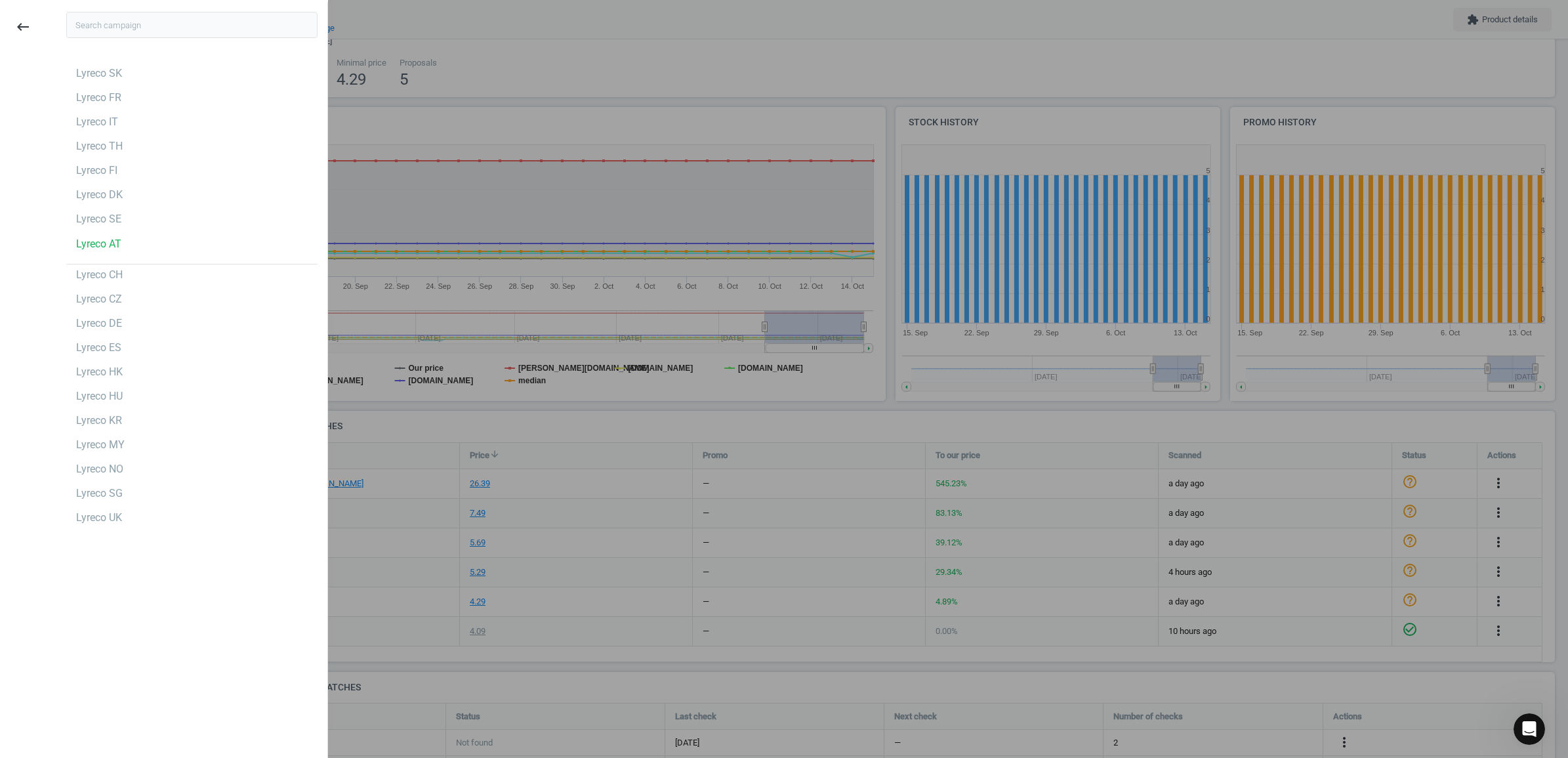
click at [519, 115] on div at bounding box center [784, 379] width 1568 height 758
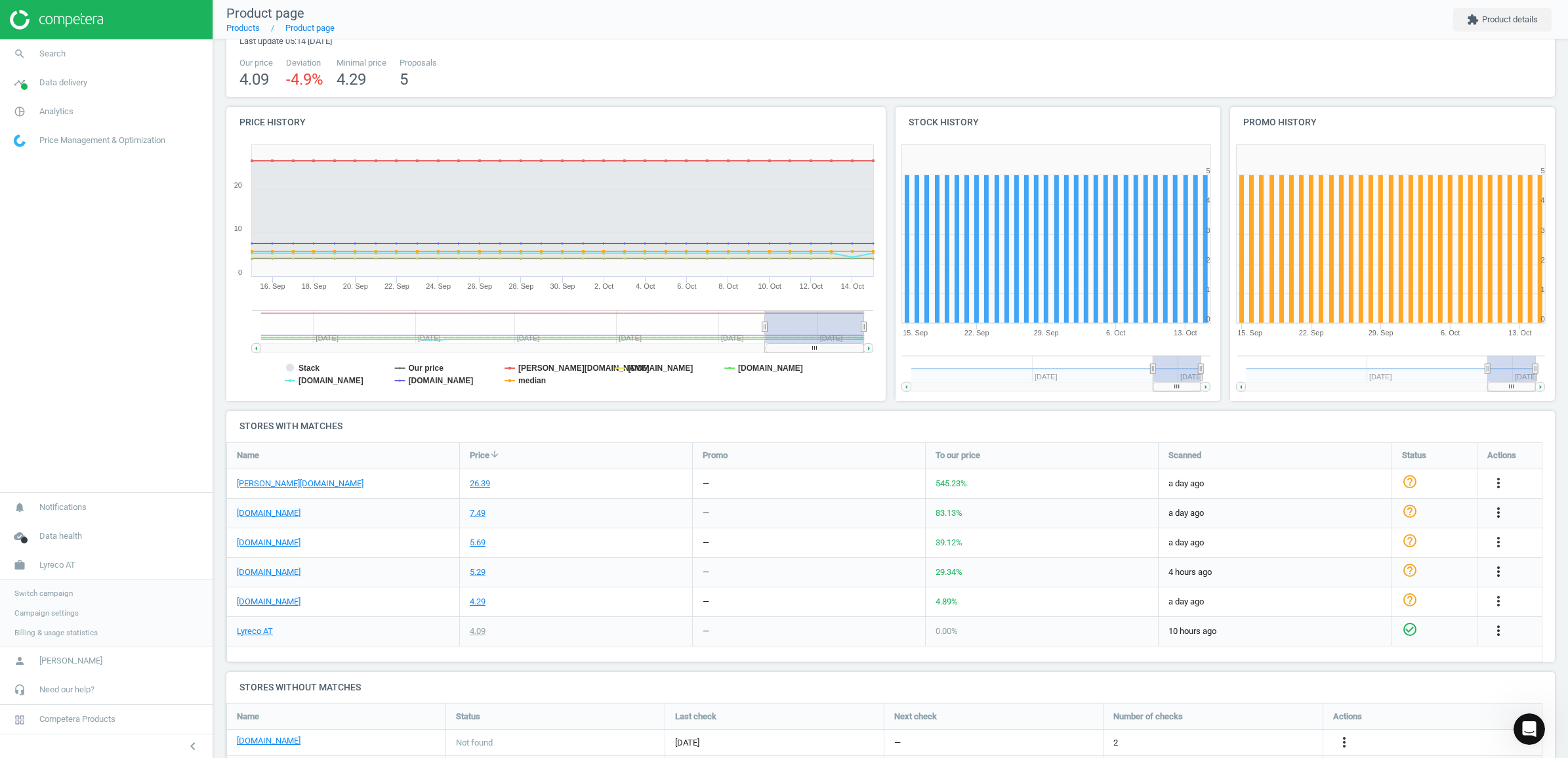
click at [58, 590] on span "Switch campaign" at bounding box center [43, 593] width 59 height 10
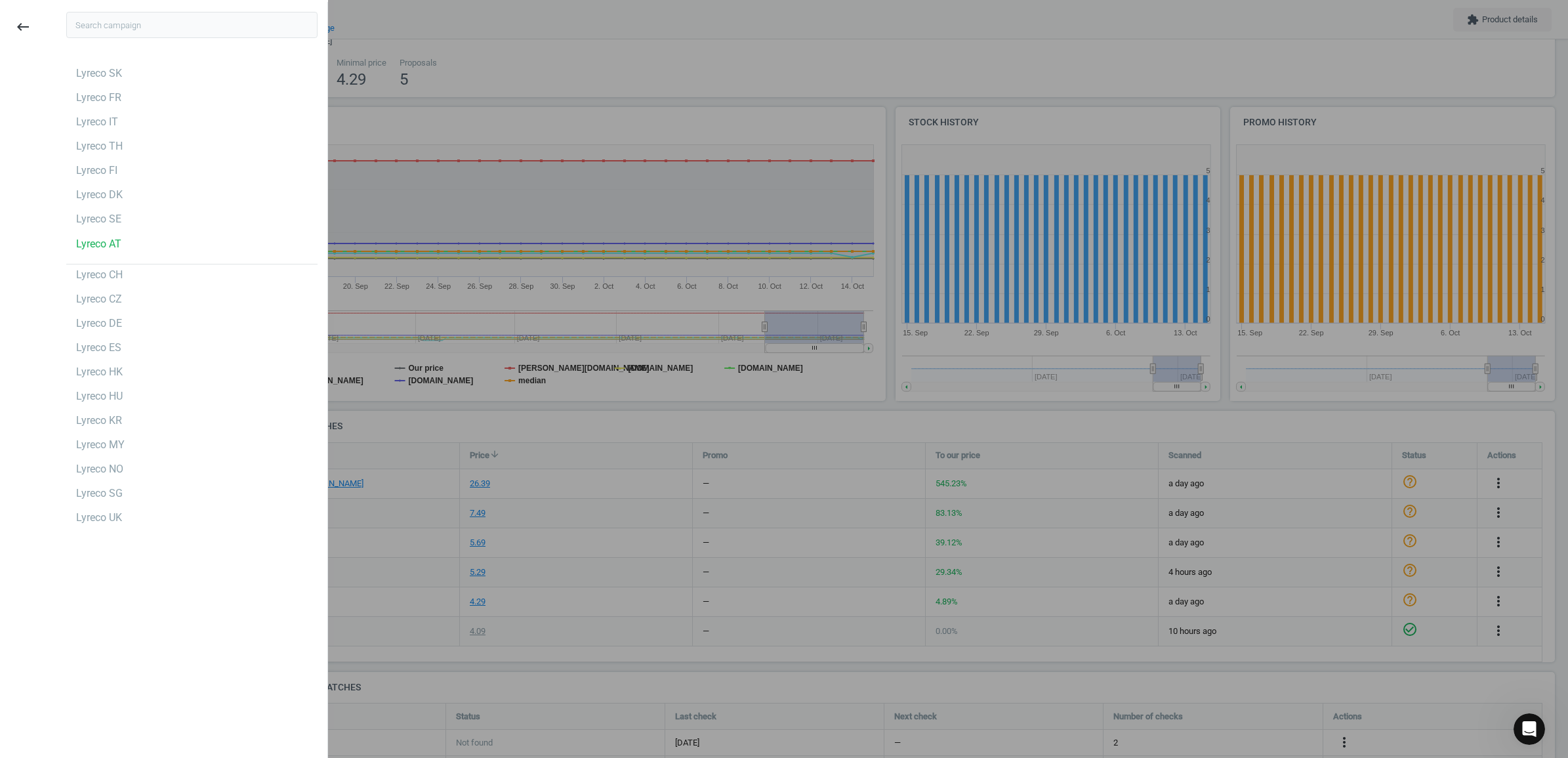
click at [148, 25] on input "text" at bounding box center [191, 24] width 251 height 26
type input "p"
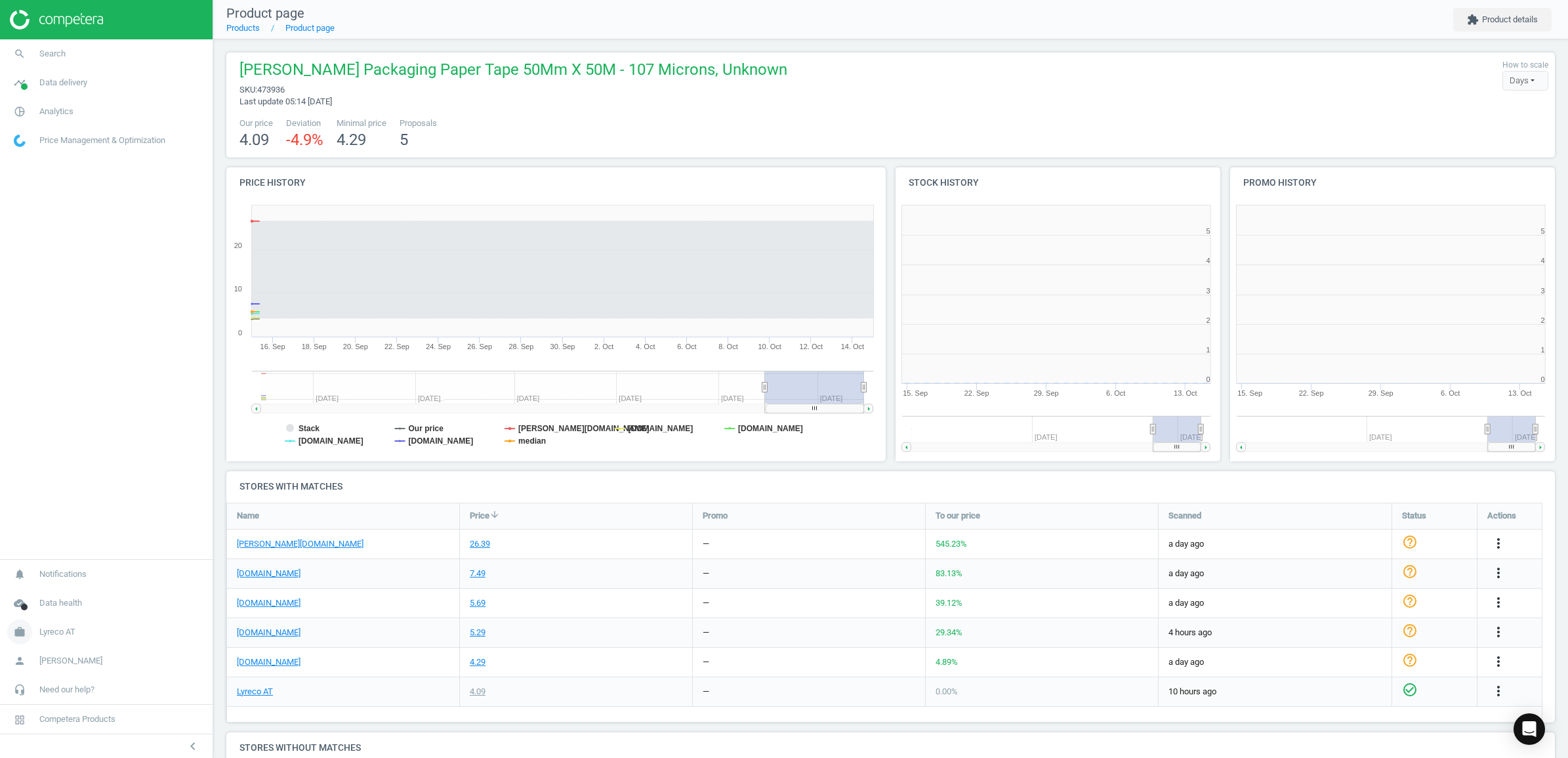
scroll to position [287, 348]
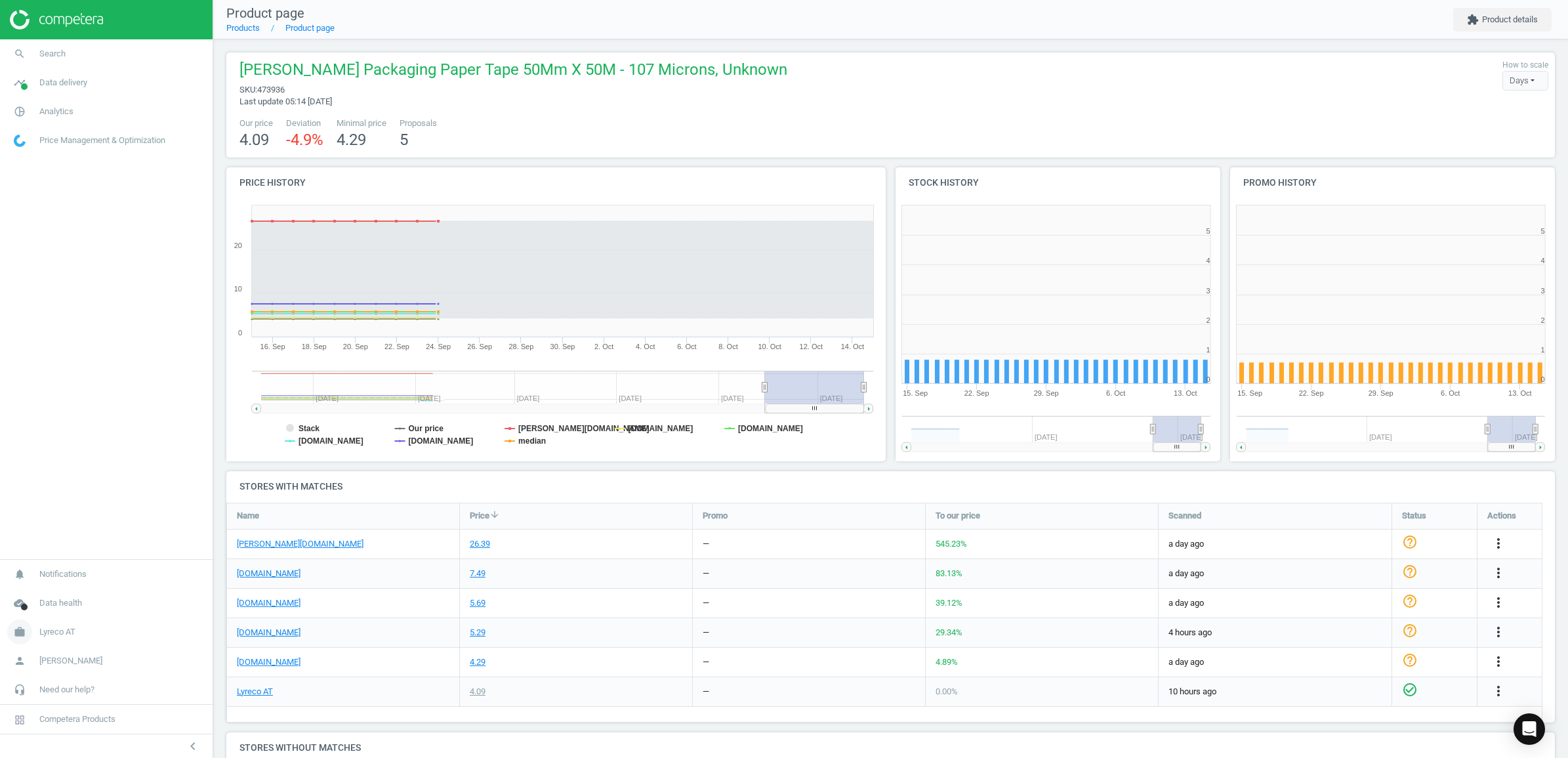
click at [61, 627] on span "Lyreco AT" at bounding box center [57, 632] width 36 height 12
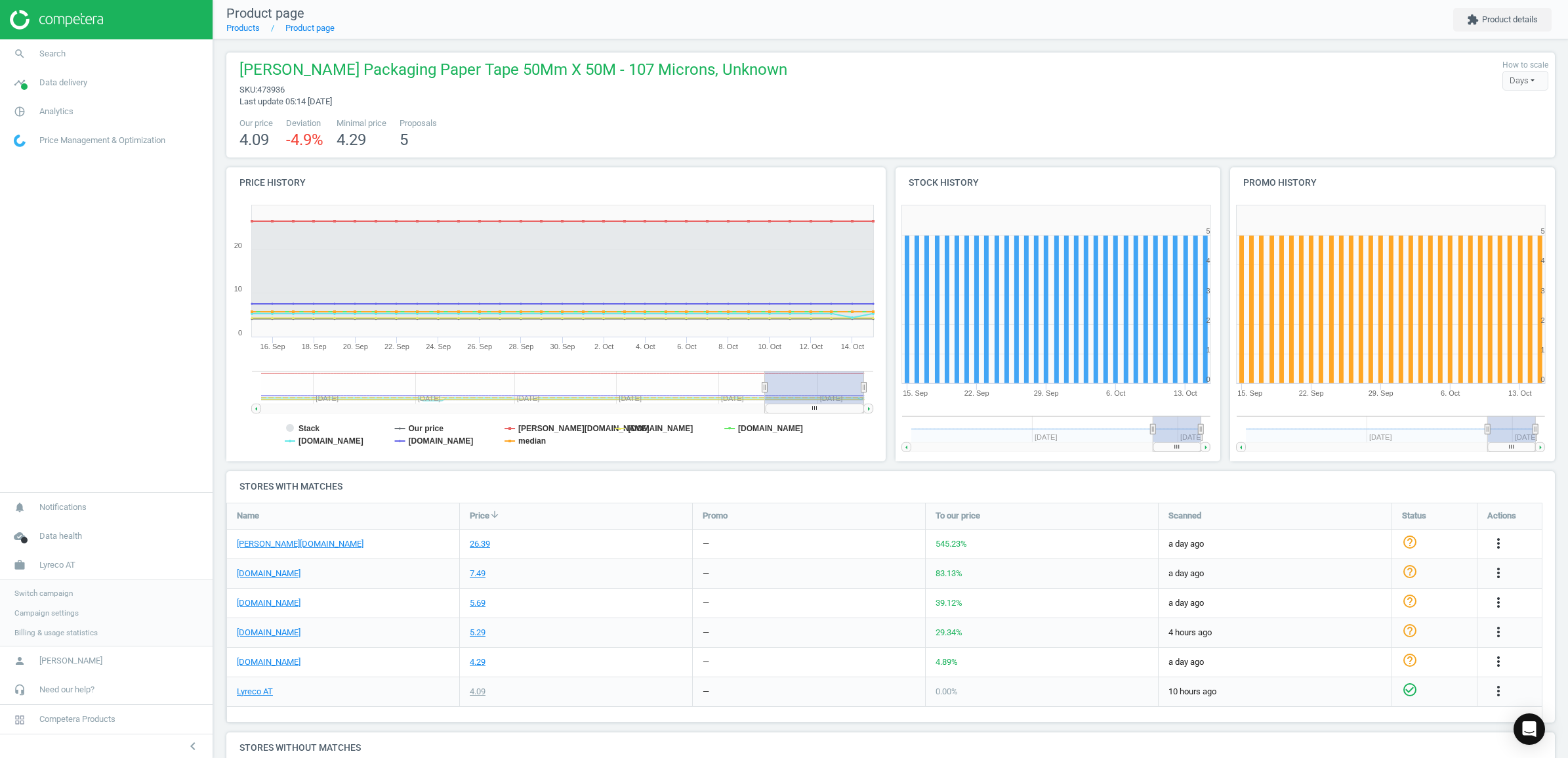
click at [49, 589] on span "Switch campaign" at bounding box center [43, 593] width 59 height 10
